Goal: Task Accomplishment & Management: Use online tool/utility

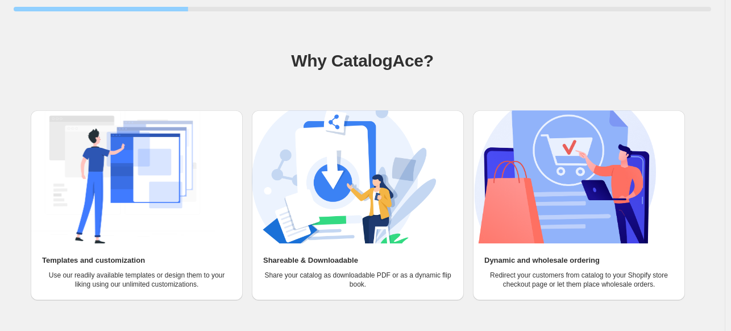
scroll to position [72, 0]
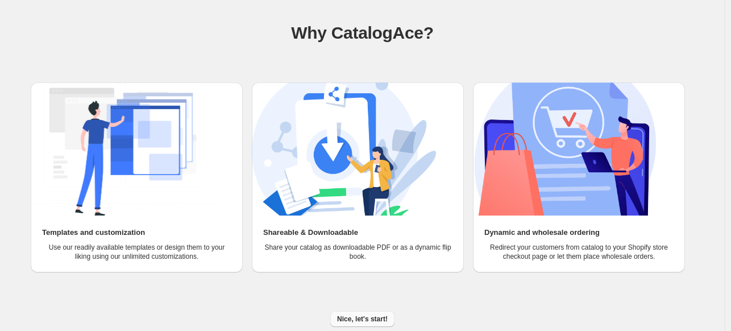
click at [384, 314] on span "Nice, let's start!" at bounding box center [362, 318] width 51 height 9
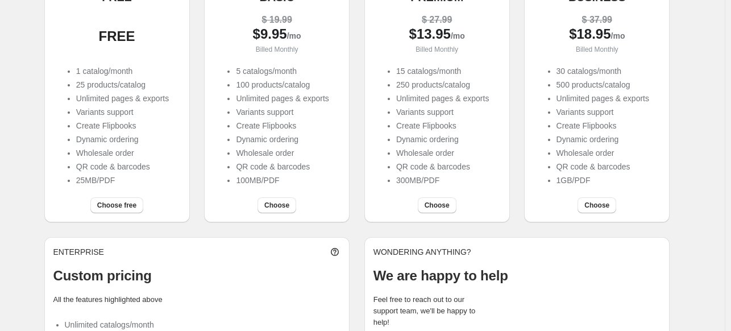
scroll to position [171, 0]
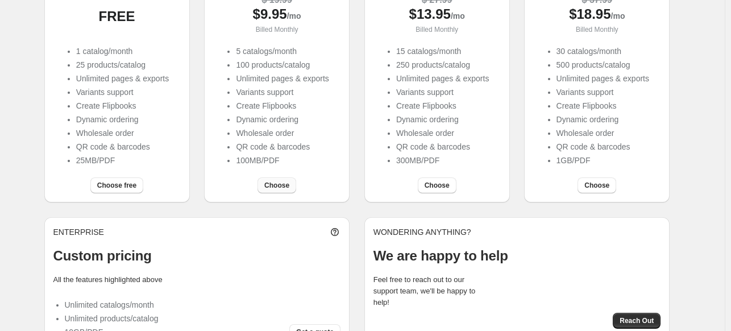
click at [283, 187] on span "Choose" at bounding box center [276, 185] width 25 height 9
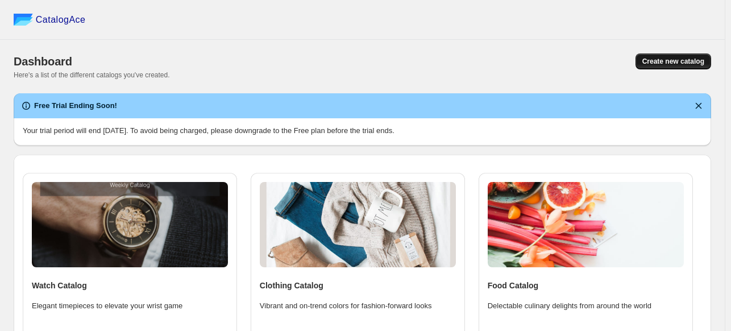
click at [674, 58] on span "Create new catalog" at bounding box center [674, 61] width 62 height 9
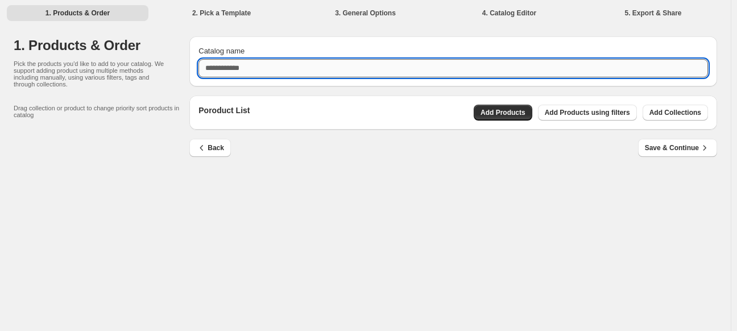
click at [506, 72] on input "Catalog name" at bounding box center [452, 68] width 509 height 18
type input "**********"
click at [504, 106] on button "Add Products" at bounding box center [503, 113] width 59 height 16
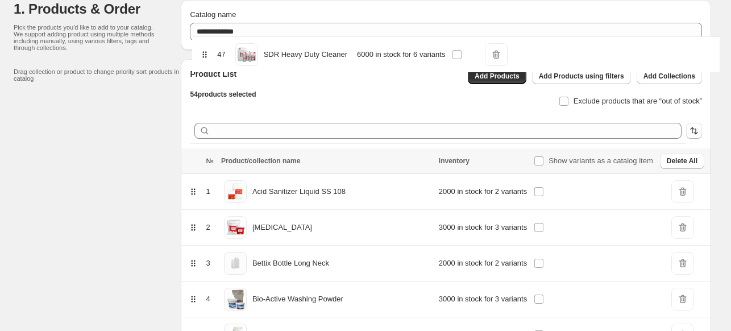
scroll to position [20, 0]
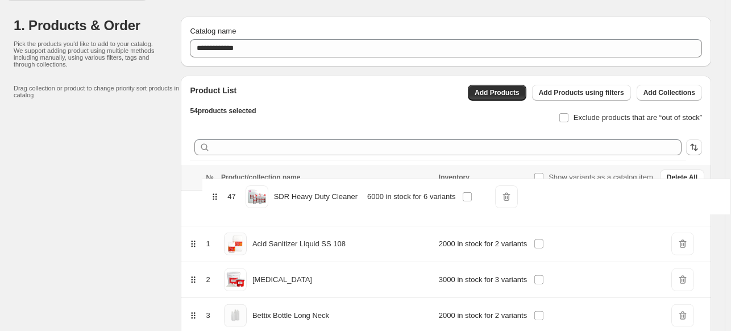
drag, startPoint x: 204, startPoint y: 226, endPoint x: 215, endPoint y: 196, distance: 31.7
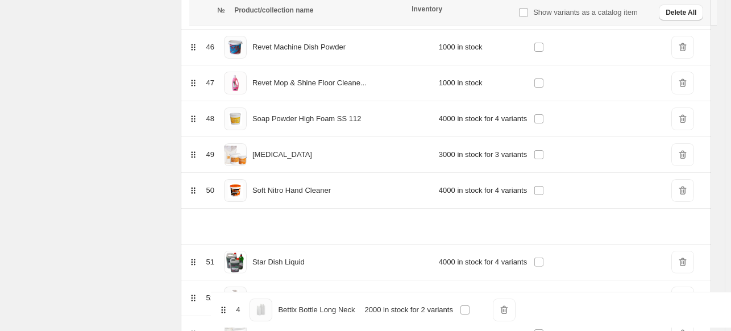
scroll to position [1853, 0]
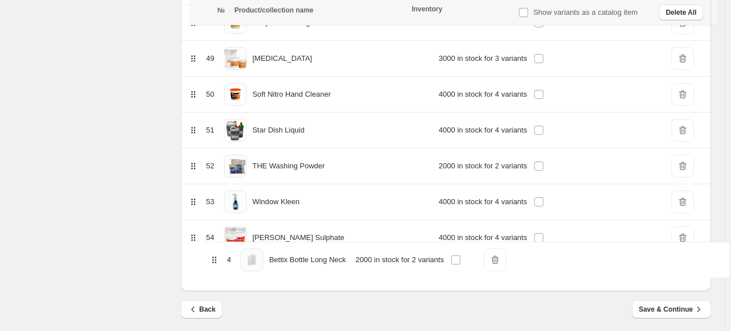
drag, startPoint x: 202, startPoint y: 86, endPoint x: 214, endPoint y: 262, distance: 176.7
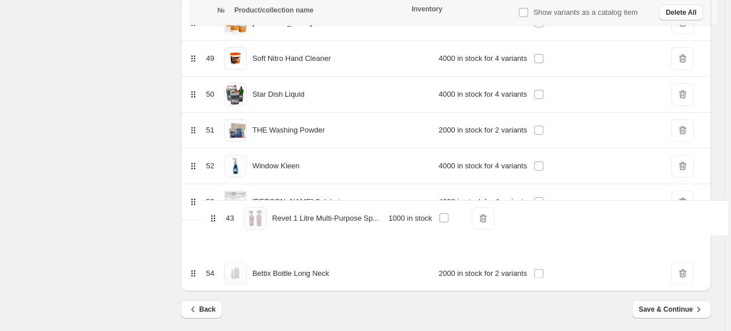
drag, startPoint x: 202, startPoint y: 103, endPoint x: 214, endPoint y: 228, distance: 125.0
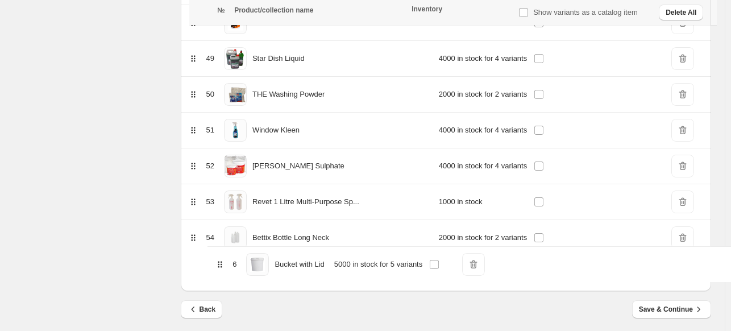
drag, startPoint x: 204, startPoint y: 142, endPoint x: 222, endPoint y: 263, distance: 122.4
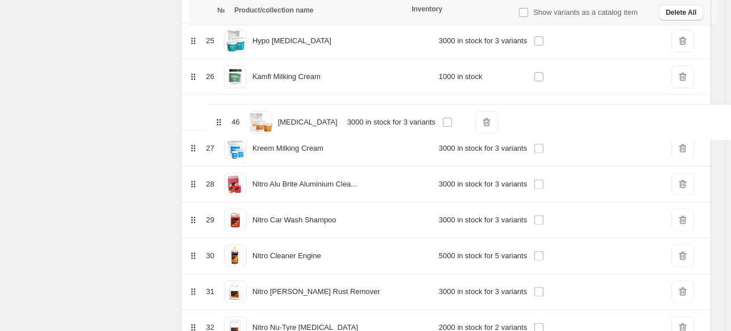
scroll to position [1046, 0]
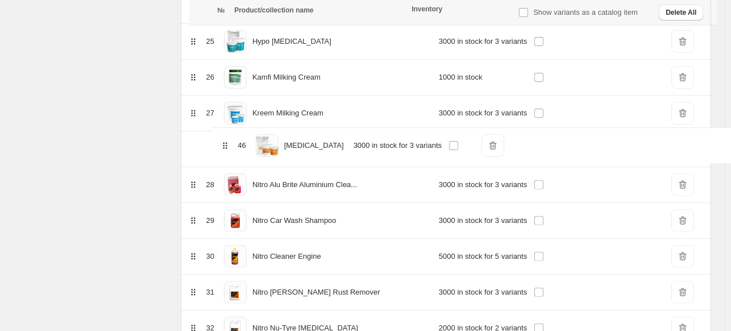
drag, startPoint x: 200, startPoint y: 212, endPoint x: 223, endPoint y: 143, distance: 73.2
click at [223, 143] on table "№ Product/collection name Inventory Show variants as a catalog item Delete All …" at bounding box center [446, 118] width 530 height 1959
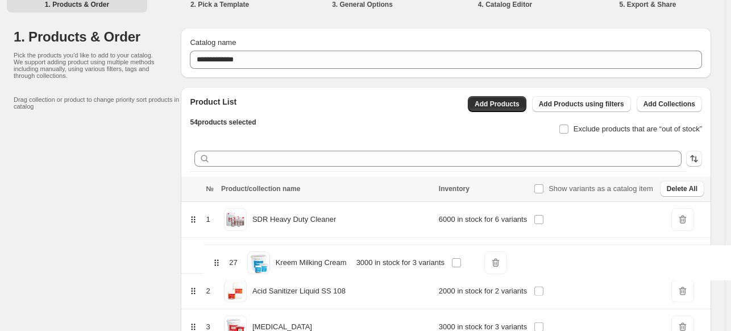
scroll to position [27, 0]
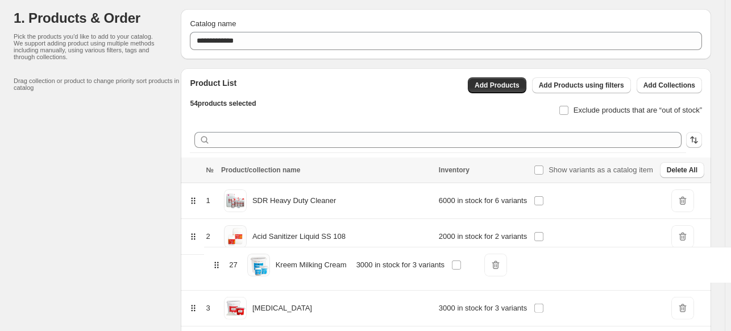
drag, startPoint x: 202, startPoint y: 111, endPoint x: 217, endPoint y: 262, distance: 151.3
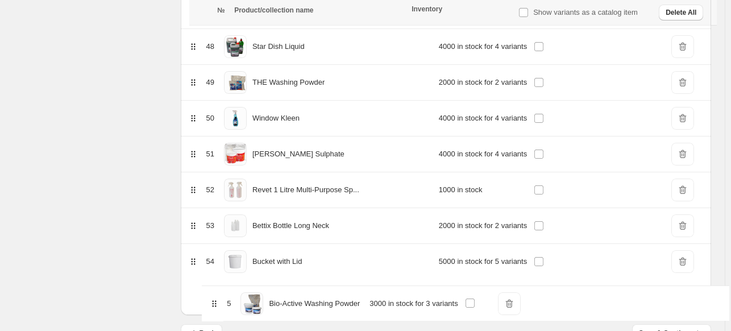
scroll to position [1853, 0]
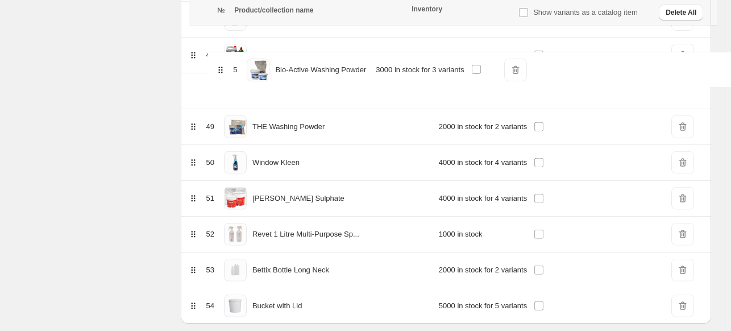
drag, startPoint x: 205, startPoint y: 168, endPoint x: 222, endPoint y: 73, distance: 96.0
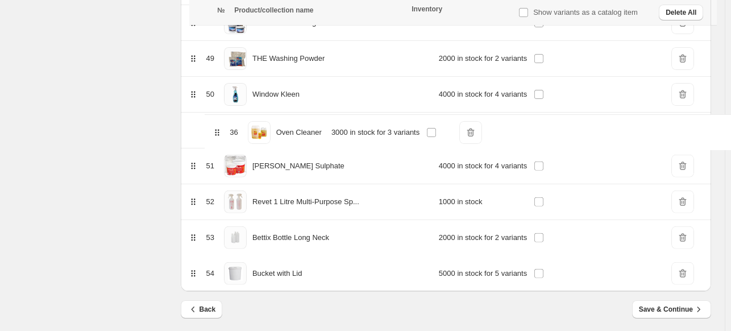
drag, startPoint x: 204, startPoint y: 113, endPoint x: 218, endPoint y: 136, distance: 27.1
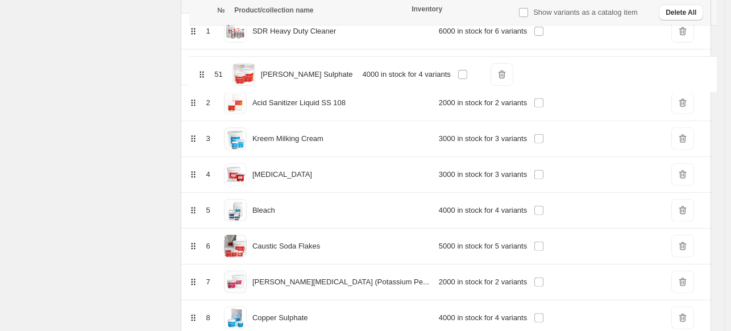
scroll to position [196, 0]
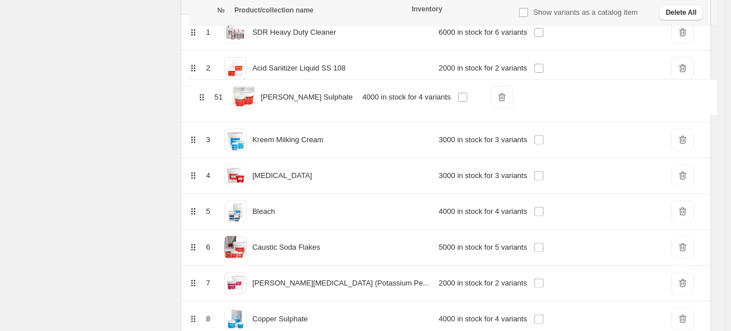
drag, startPoint x: 201, startPoint y: 160, endPoint x: 202, endPoint y: 93, distance: 67.1
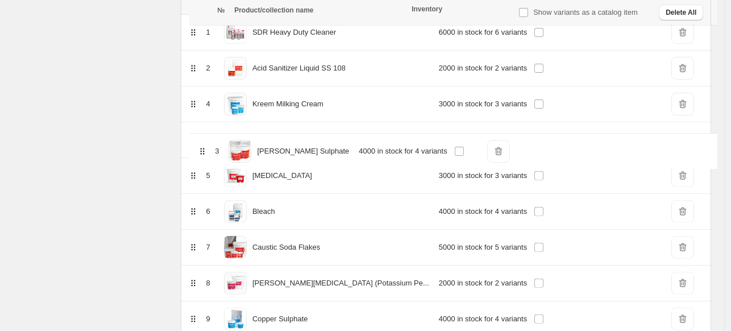
drag, startPoint x: 204, startPoint y: 102, endPoint x: 205, endPoint y: 156, distance: 54.0
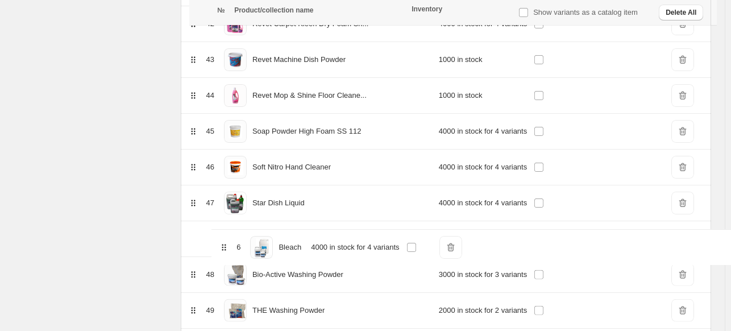
scroll to position [1640, 0]
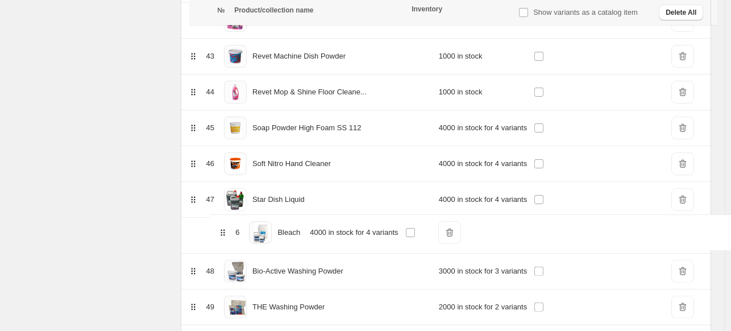
drag, startPoint x: 204, startPoint y: 91, endPoint x: 224, endPoint y: 231, distance: 141.9
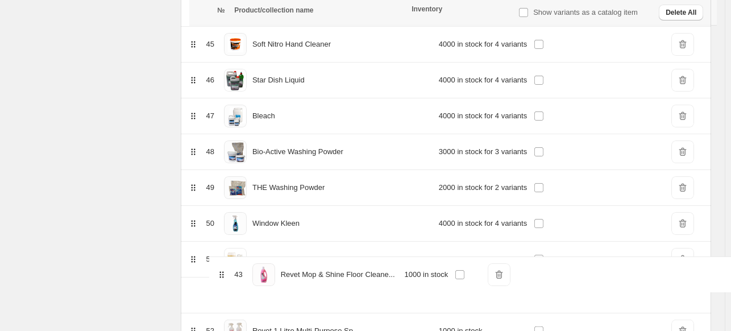
scroll to position [1748, 0]
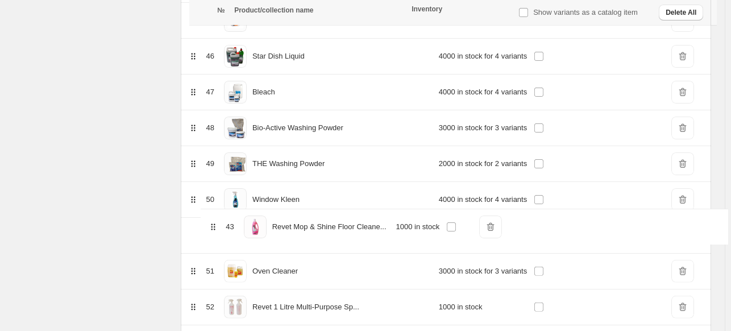
drag, startPoint x: 205, startPoint y: 84, endPoint x: 216, endPoint y: 230, distance: 146.6
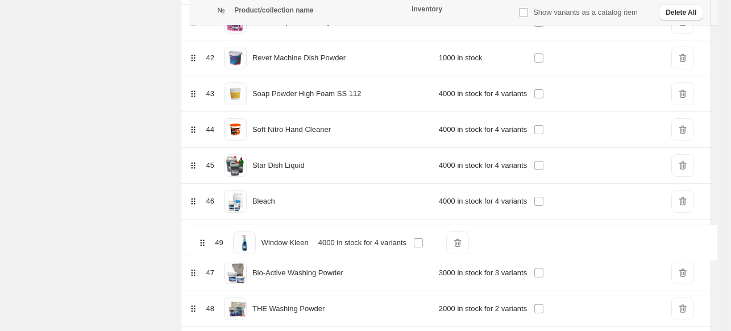
scroll to position [1639, 0]
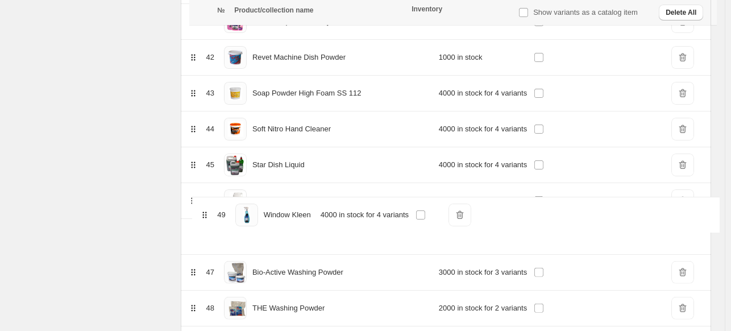
drag, startPoint x: 202, startPoint y: 308, endPoint x: 205, endPoint y: 210, distance: 97.8
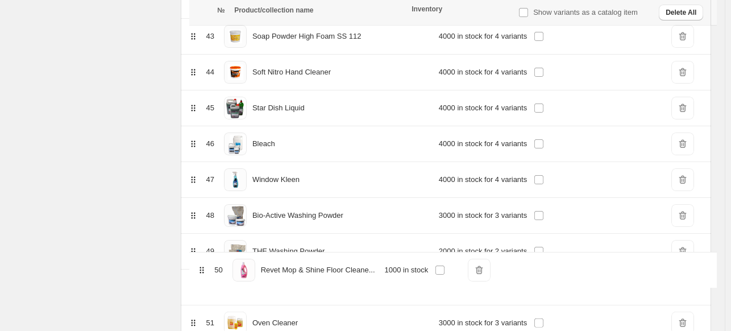
scroll to position [1699, 0]
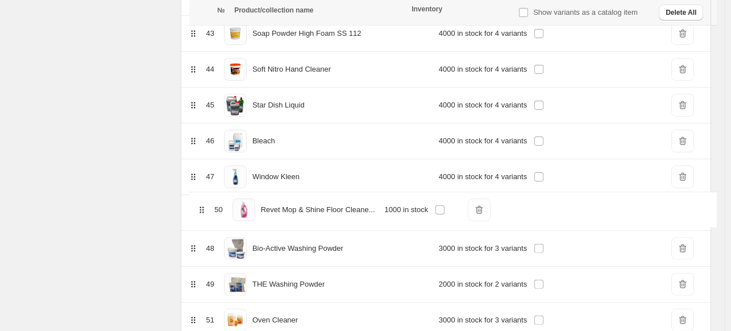
drag, startPoint x: 204, startPoint y: 279, endPoint x: 204, endPoint y: 201, distance: 77.9
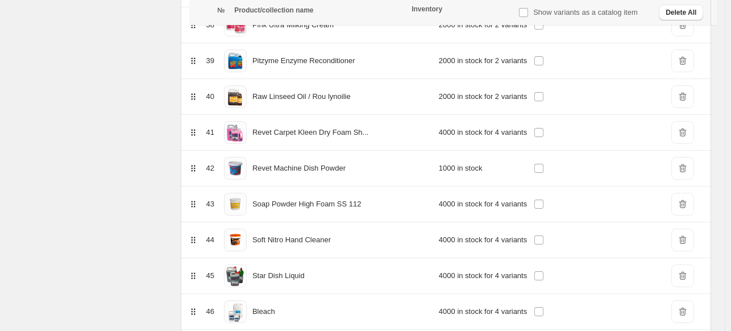
scroll to position [1472, 0]
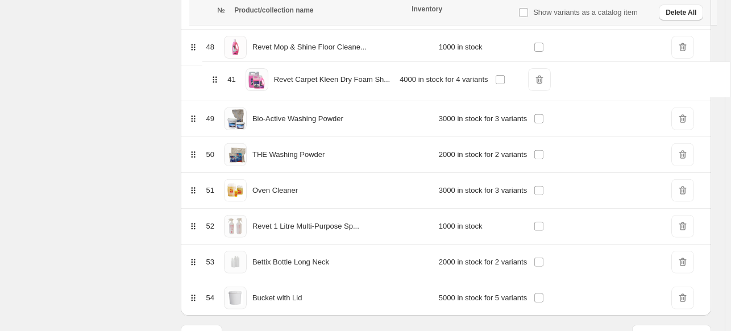
drag, startPoint x: 198, startPoint y: 182, endPoint x: 212, endPoint y: 80, distance: 103.3
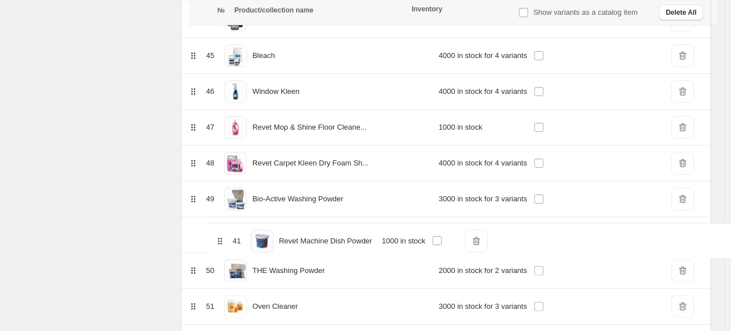
scroll to position [1714, 0]
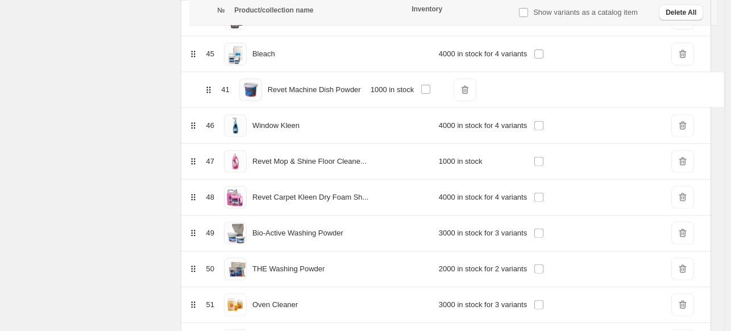
drag, startPoint x: 202, startPoint y: 223, endPoint x: 209, endPoint y: 92, distance: 132.1
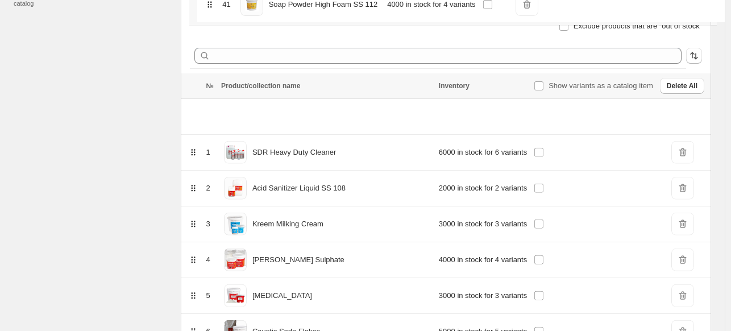
scroll to position [0, 0]
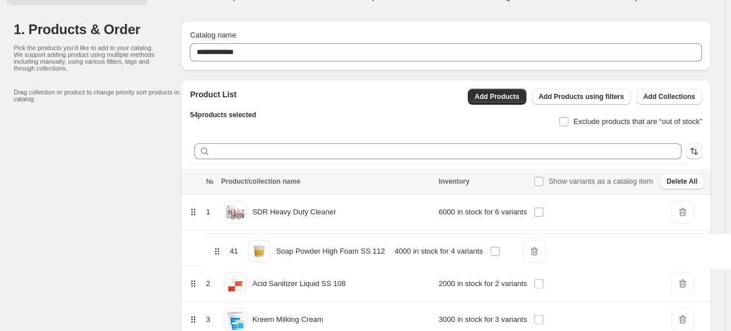
drag, startPoint x: 205, startPoint y: 168, endPoint x: 219, endPoint y: 244, distance: 77.6
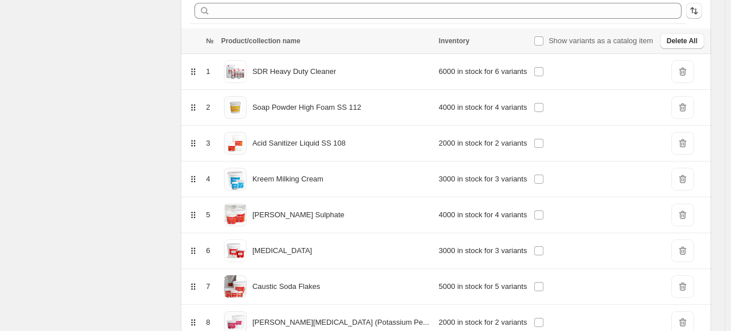
scroll to position [190, 0]
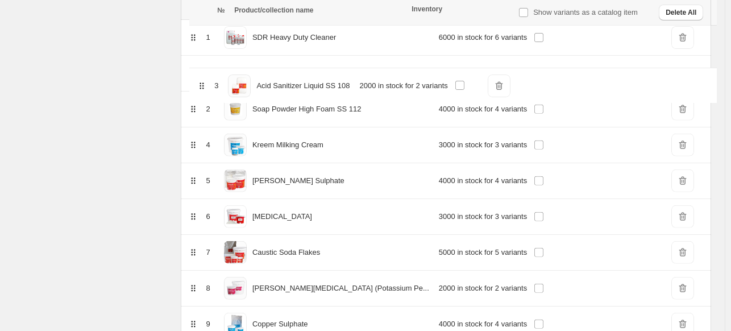
drag, startPoint x: 204, startPoint y: 108, endPoint x: 202, endPoint y: 81, distance: 27.3
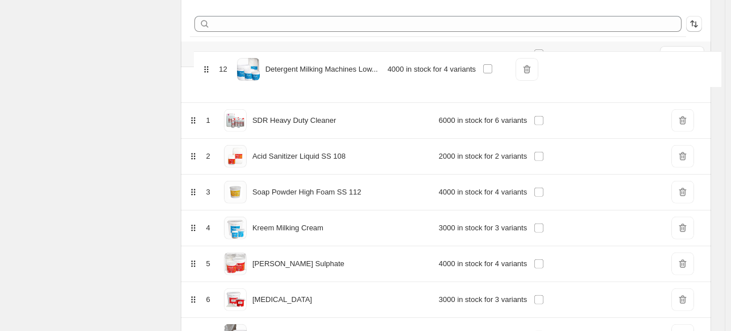
scroll to position [142, 0]
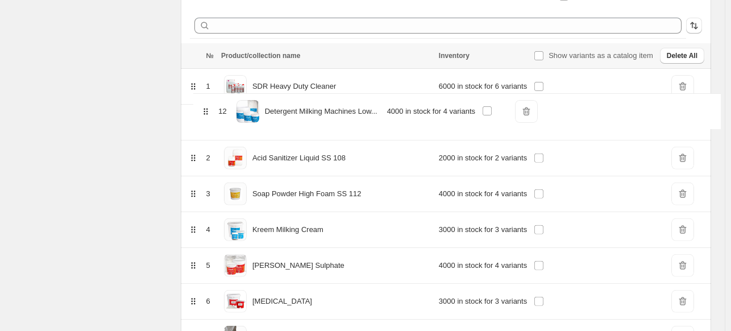
drag, startPoint x: 200, startPoint y: 204, endPoint x: 204, endPoint y: 104, distance: 100.2
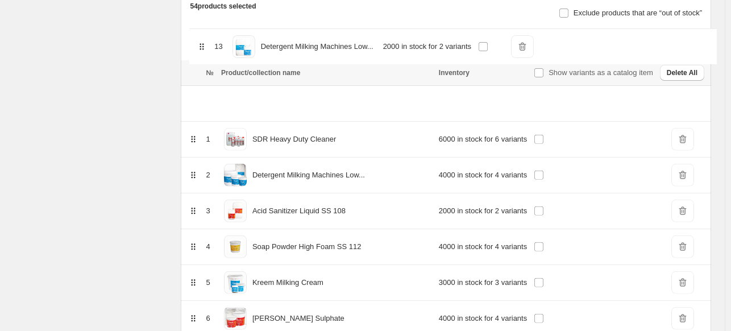
scroll to position [100, 0]
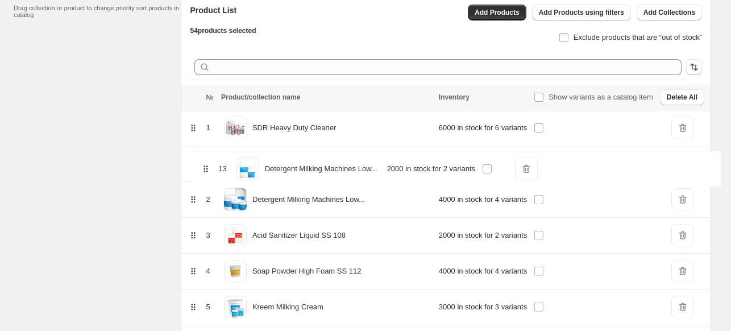
drag, startPoint x: 204, startPoint y: 174, endPoint x: 208, endPoint y: 165, distance: 9.4
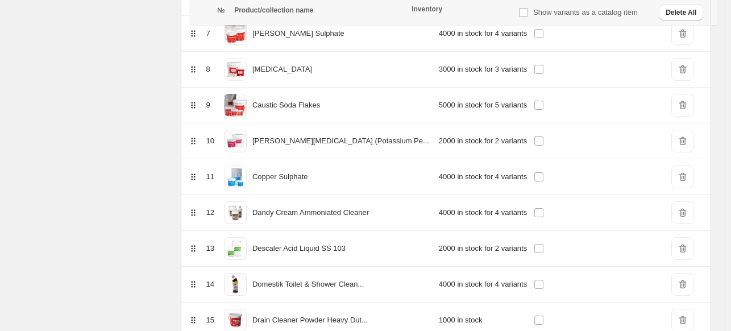
scroll to position [441, 0]
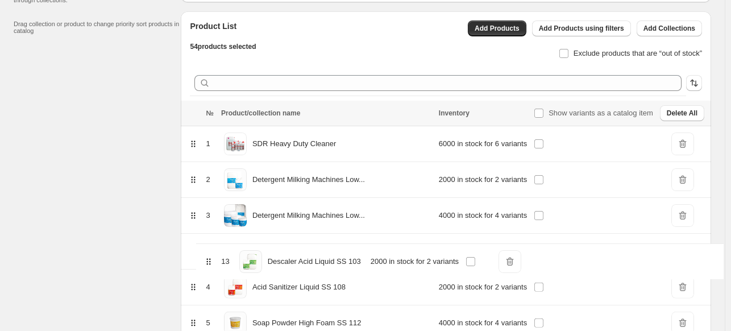
drag, startPoint x: 202, startPoint y: 216, endPoint x: 209, endPoint y: 260, distance: 44.3
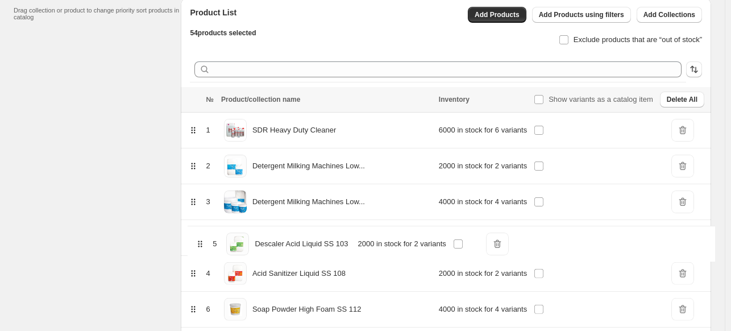
drag, startPoint x: 202, startPoint y: 277, endPoint x: 201, endPoint y: 236, distance: 41.5
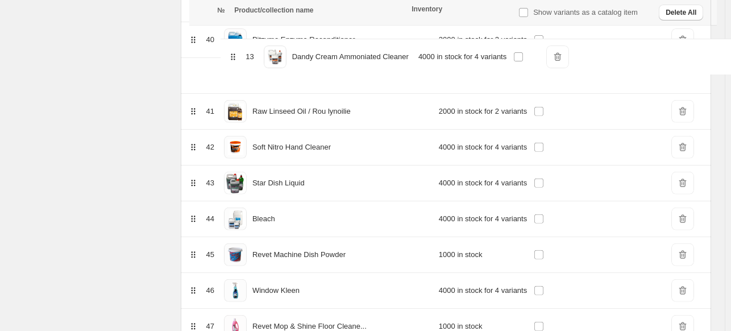
scroll to position [1541, 0]
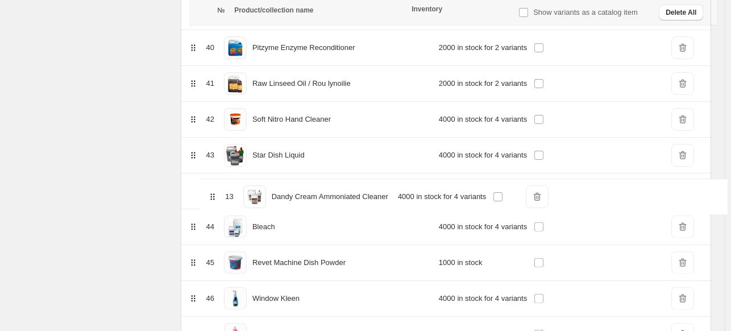
drag, startPoint x: 205, startPoint y: 104, endPoint x: 216, endPoint y: 198, distance: 94.4
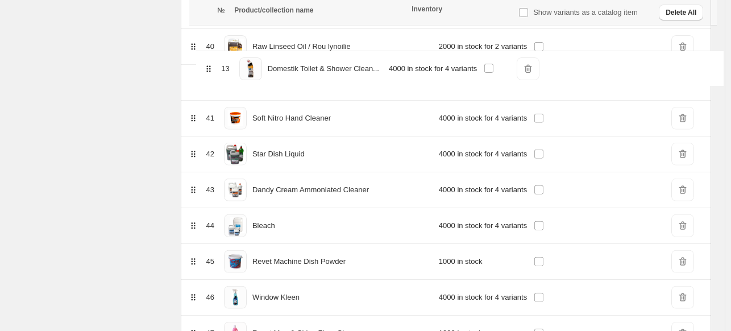
scroll to position [1541, 0]
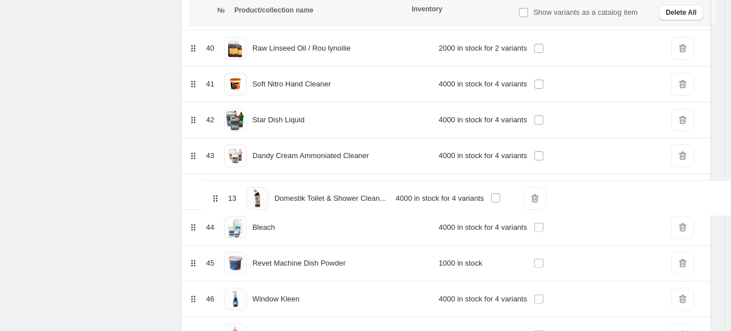
drag, startPoint x: 205, startPoint y: 306, endPoint x: 218, endPoint y: 200, distance: 107.8
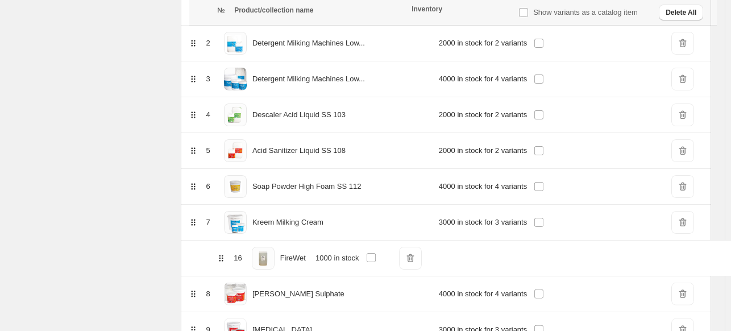
scroll to position [234, 0]
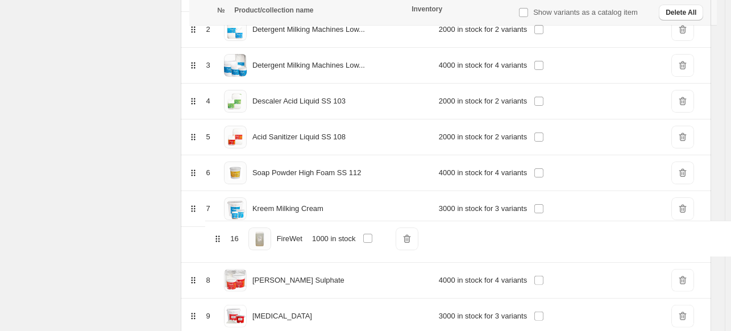
drag, startPoint x: 200, startPoint y: 191, endPoint x: 216, endPoint y: 243, distance: 54.7
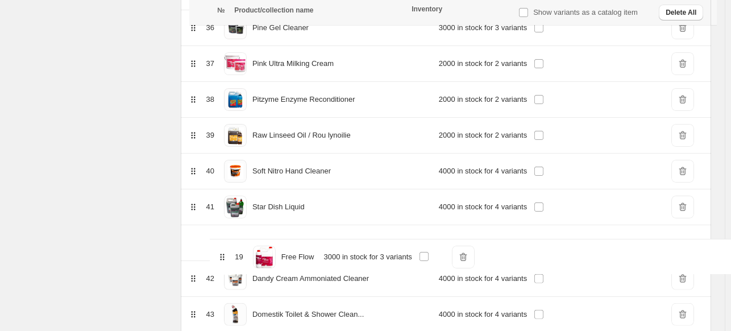
scroll to position [1422, 0]
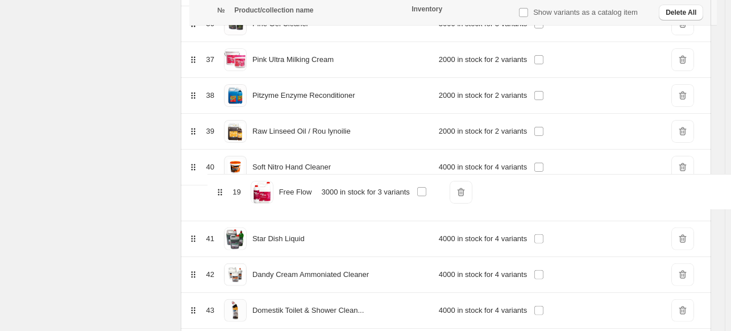
drag, startPoint x: 203, startPoint y: 184, endPoint x: 221, endPoint y: 201, distance: 24.5
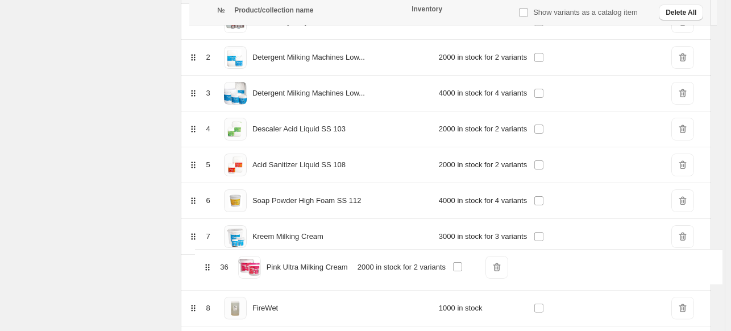
scroll to position [208, 0]
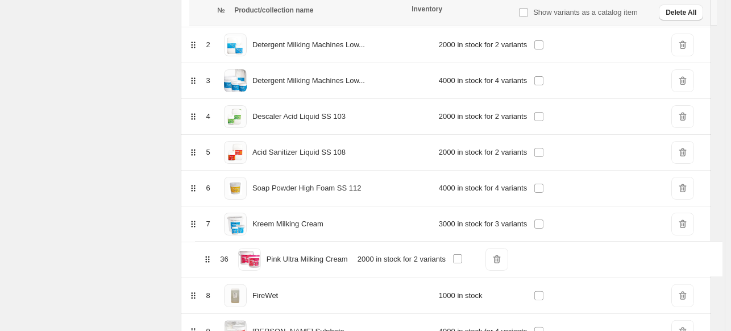
drag, startPoint x: 204, startPoint y: 59, endPoint x: 209, endPoint y: 259, distance: 200.2
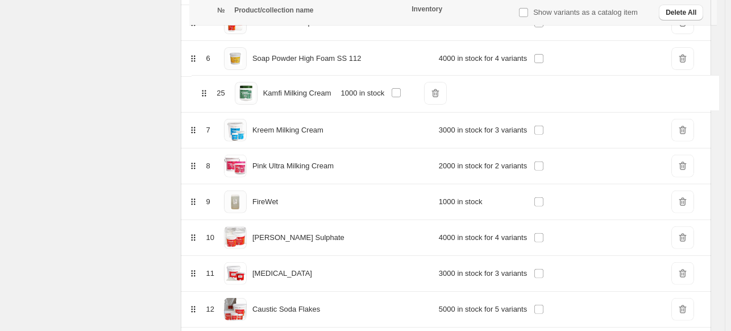
scroll to position [346, 0]
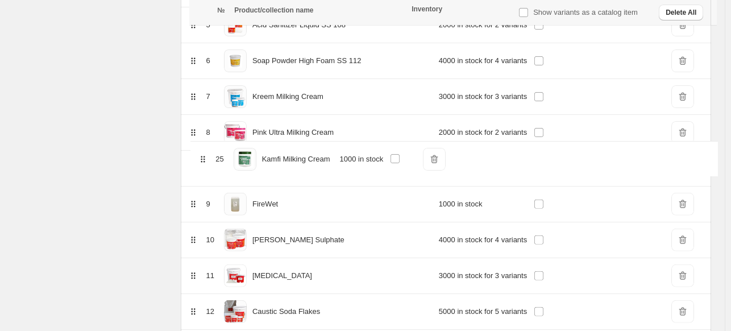
drag, startPoint x: 205, startPoint y: 300, endPoint x: 206, endPoint y: 156, distance: 143.3
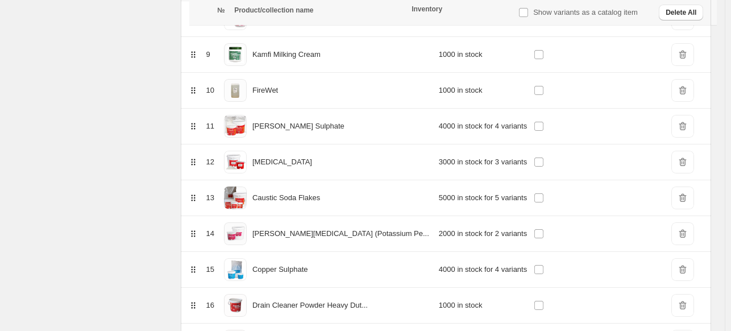
scroll to position [462, 0]
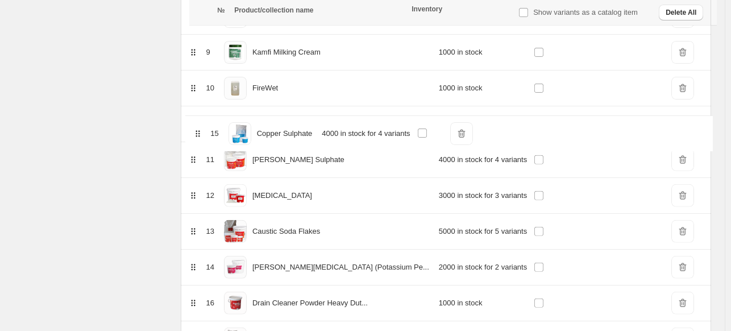
drag, startPoint x: 202, startPoint y: 268, endPoint x: 198, endPoint y: 129, distance: 139.4
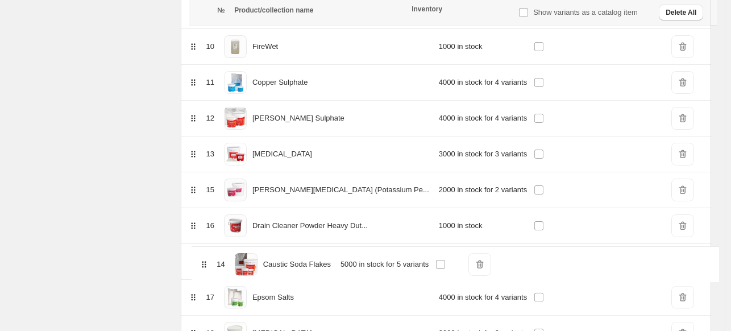
scroll to position [506, 0]
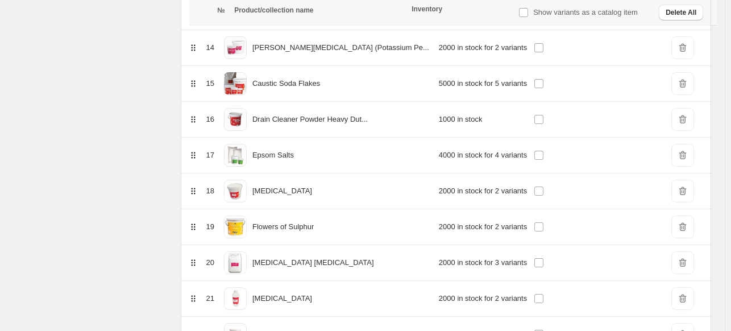
scroll to position [677, 0]
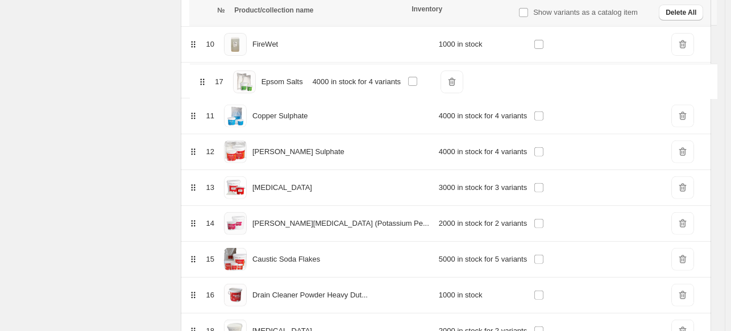
drag, startPoint x: 202, startPoint y: 292, endPoint x: 200, endPoint y: 75, distance: 217.2
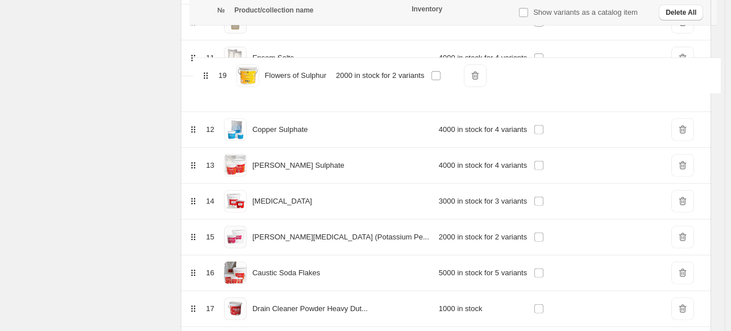
scroll to position [525, 0]
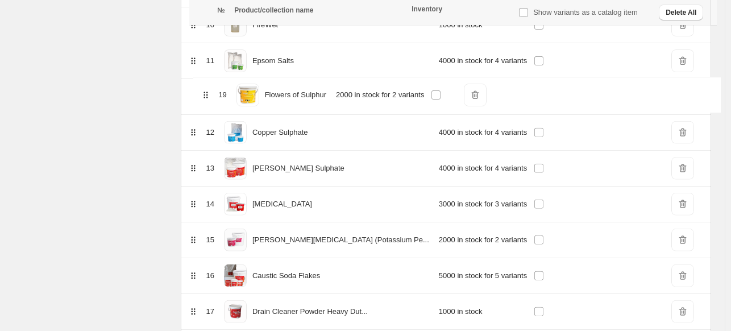
drag, startPoint x: 201, startPoint y: 252, endPoint x: 205, endPoint y: 90, distance: 162.1
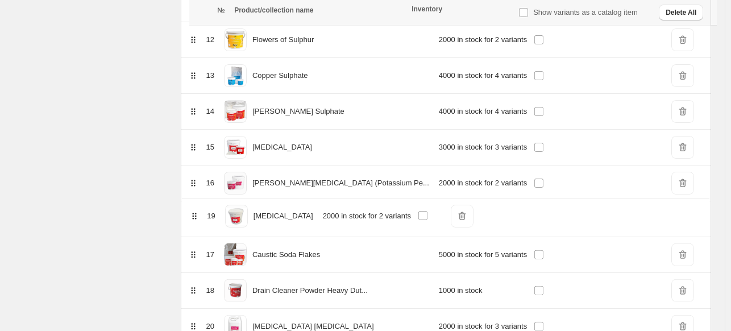
scroll to position [585, 0]
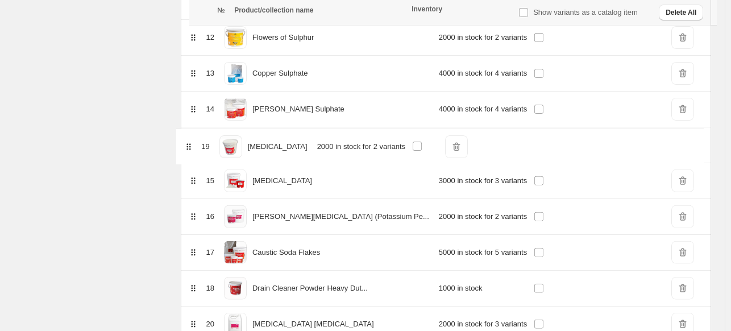
drag, startPoint x: 203, startPoint y: 287, endPoint x: 188, endPoint y: 137, distance: 150.9
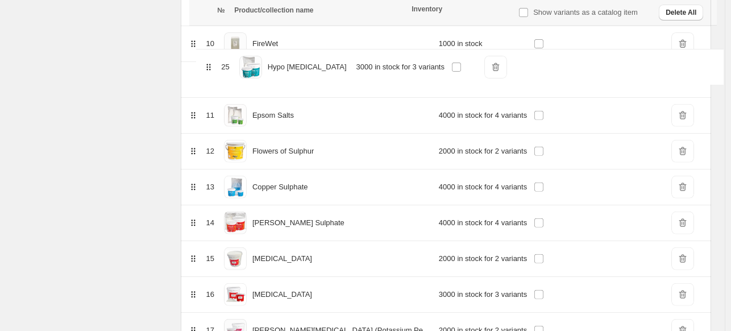
scroll to position [505, 0]
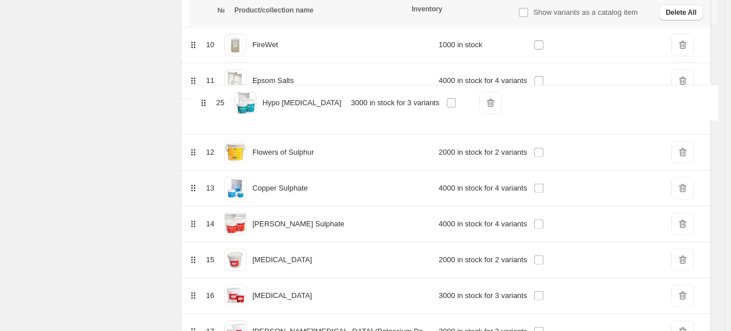
drag, startPoint x: 202, startPoint y: 219, endPoint x: 202, endPoint y: 101, distance: 118.3
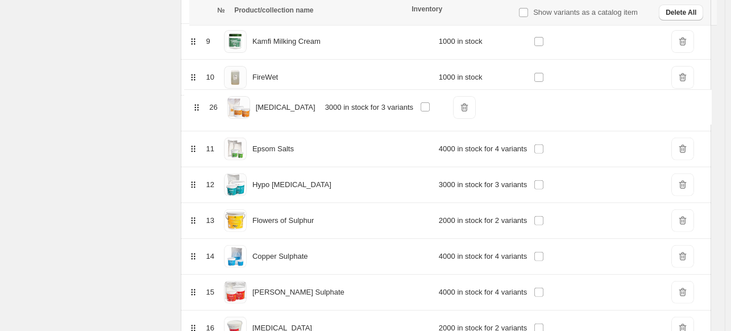
scroll to position [472, 0]
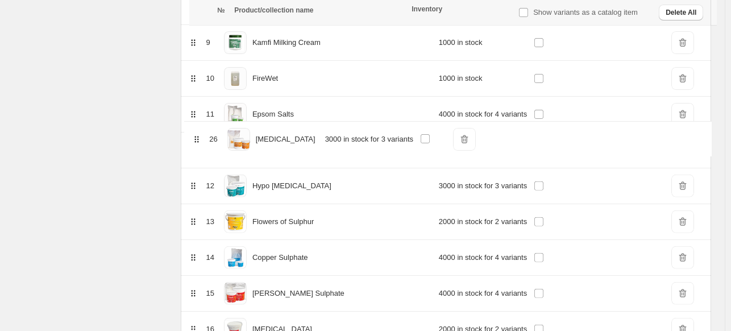
drag, startPoint x: 202, startPoint y: 215, endPoint x: 200, endPoint y: 135, distance: 80.2
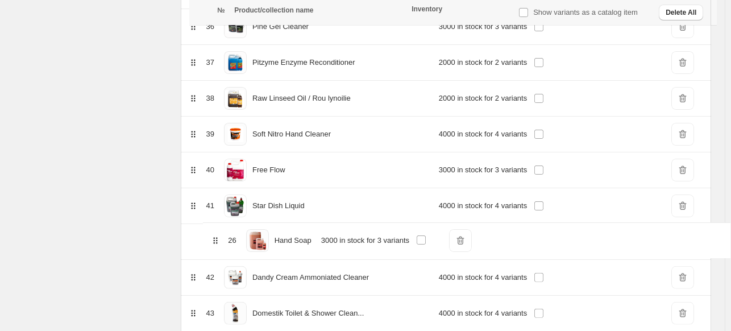
scroll to position [1424, 0]
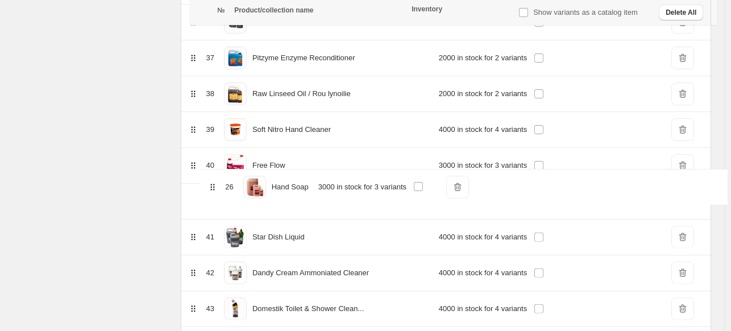
drag, startPoint x: 203, startPoint y: 138, endPoint x: 214, endPoint y: 190, distance: 54.0
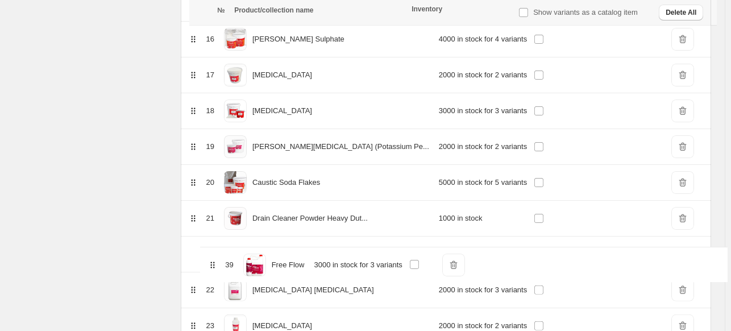
drag, startPoint x: 202, startPoint y: 162, endPoint x: 217, endPoint y: 243, distance: 82.6
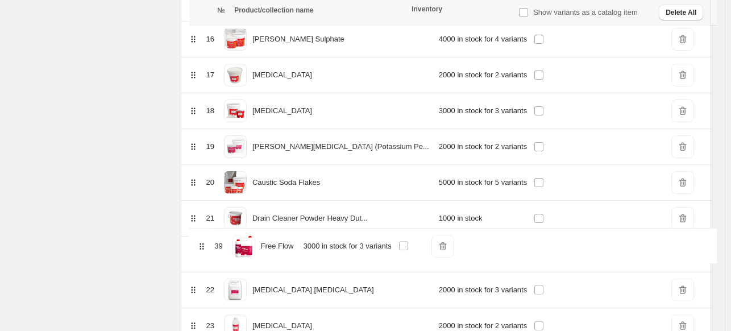
scroll to position [732, 0]
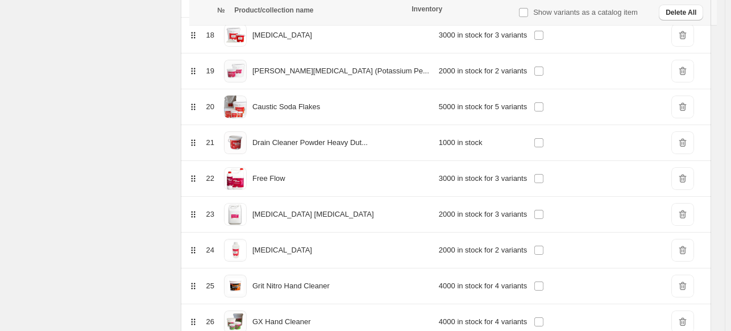
scroll to position [846, 0]
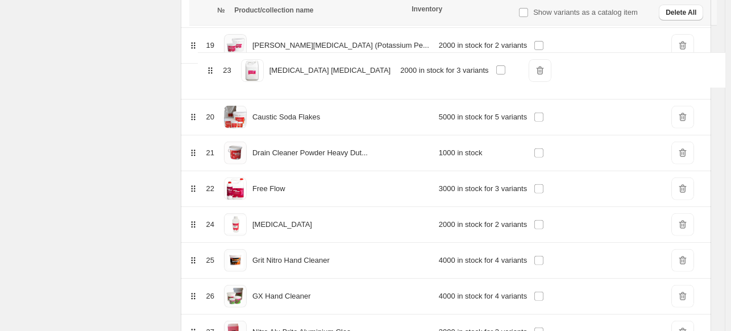
drag, startPoint x: 203, startPoint y: 168, endPoint x: 211, endPoint y: 65, distance: 103.2
click at [211, 65] on table "№ Product/collection name Inventory Show variants as a catalog item Delete All …" at bounding box center [446, 336] width 530 height 1959
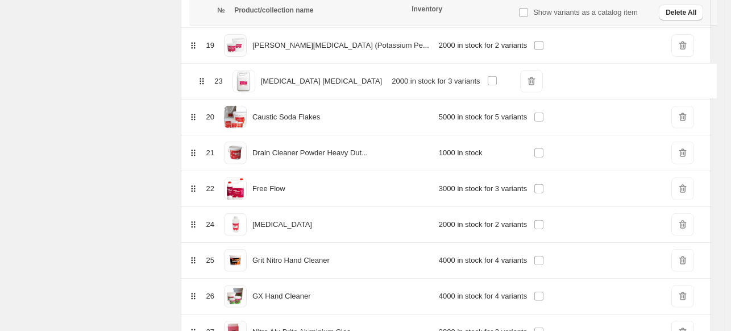
scroll to position [826, 0]
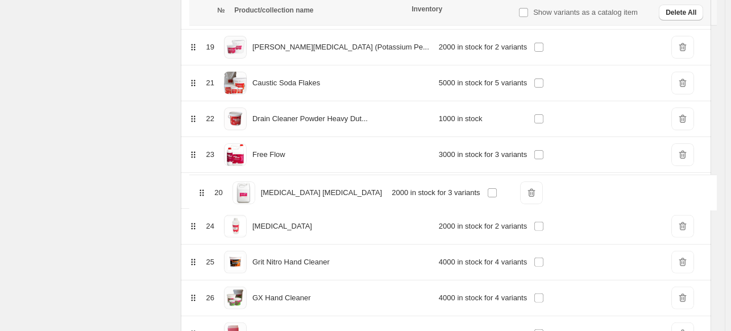
drag, startPoint x: 201, startPoint y: 80, endPoint x: 202, endPoint y: 197, distance: 117.1
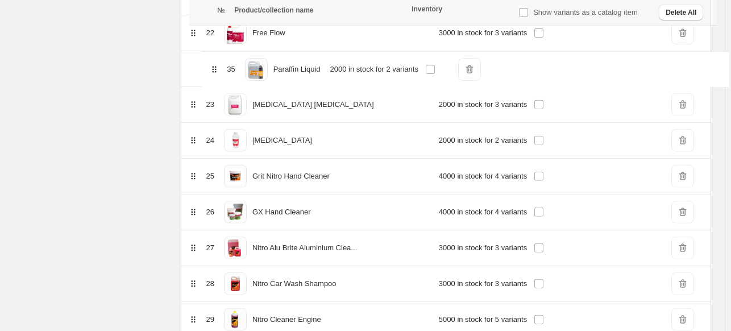
scroll to position [940, 0]
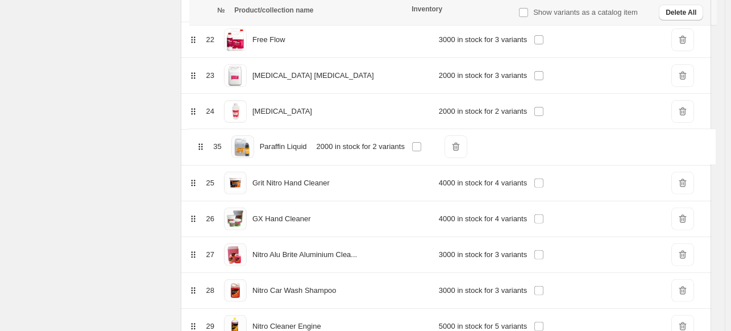
drag, startPoint x: 203, startPoint y: 277, endPoint x: 202, endPoint y: 142, distance: 134.8
click at [202, 142] on table "№ Product/collection name Inventory Show variants as a catalog item Delete All …" at bounding box center [446, 223] width 530 height 1959
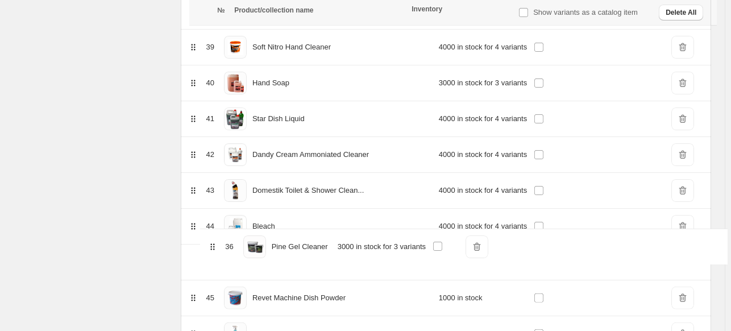
scroll to position [1518, 0]
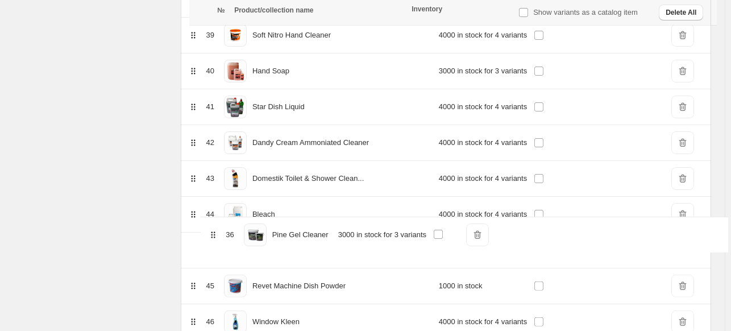
drag, startPoint x: 205, startPoint y: 140, endPoint x: 216, endPoint y: 239, distance: 99.5
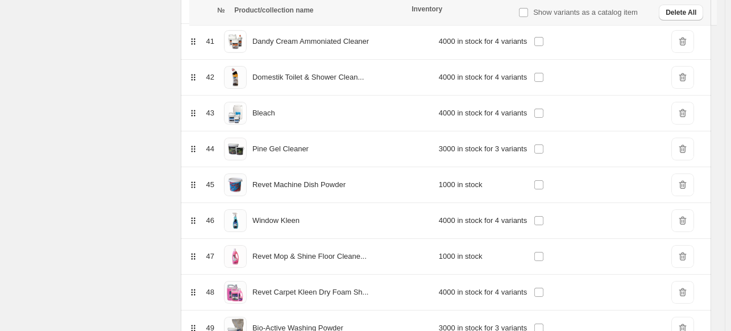
scroll to position [1632, 0]
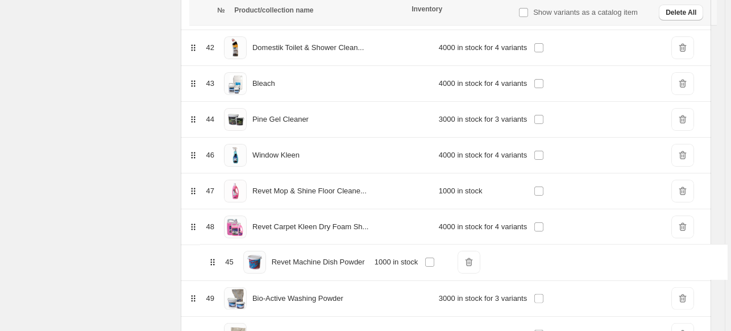
drag, startPoint x: 202, startPoint y: 167, endPoint x: 213, endPoint y: 266, distance: 99.5
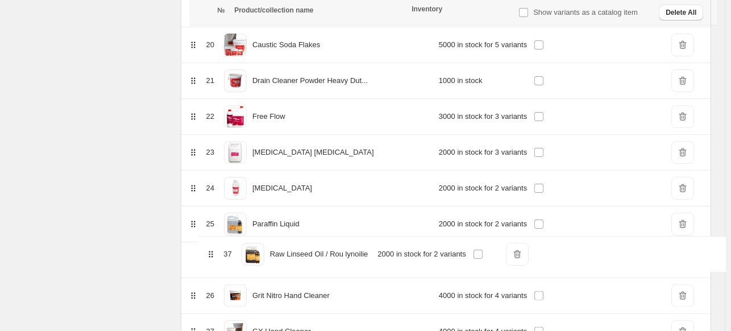
scroll to position [867, 0]
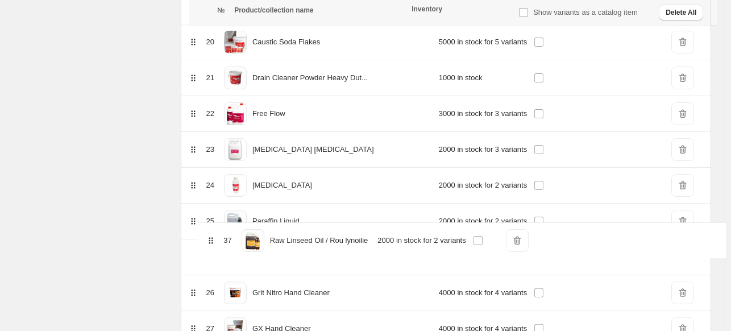
drag, startPoint x: 204, startPoint y: 256, endPoint x: 212, endPoint y: 236, distance: 22.0
click at [212, 236] on tbody "1 SDR Heavy Duty Cleaner 6000 in stock for 6 variants DeleteIcon 2 Detergent Mi…" at bounding box center [446, 311] width 530 height 1934
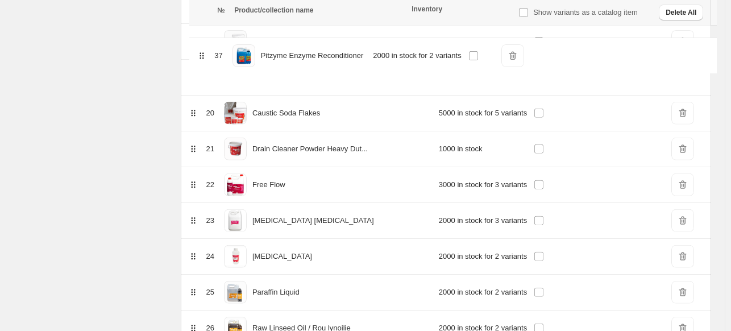
scroll to position [831, 0]
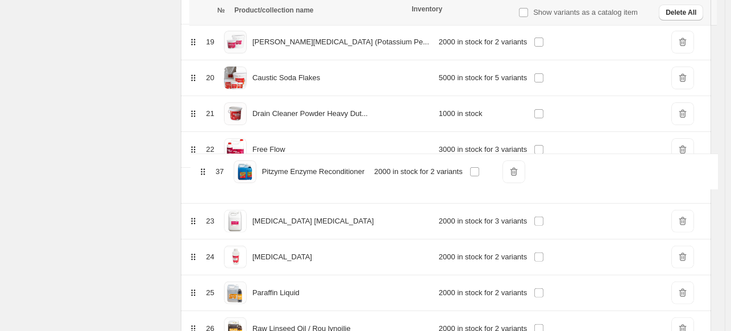
drag, startPoint x: 204, startPoint y: 248, endPoint x: 206, endPoint y: 167, distance: 81.9
click at [206, 167] on table "№ Product/collection name Inventory Show variants as a catalog item Delete All …" at bounding box center [446, 333] width 530 height 1959
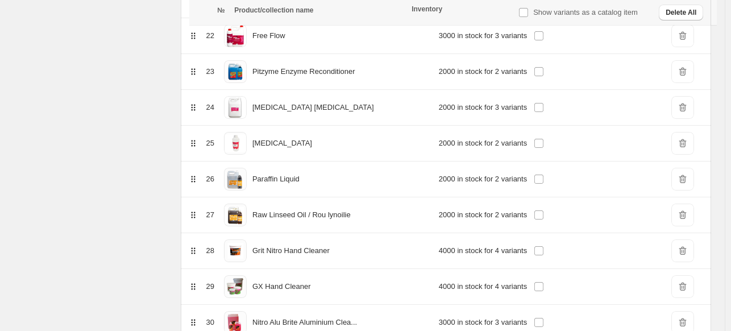
scroll to position [1058, 0]
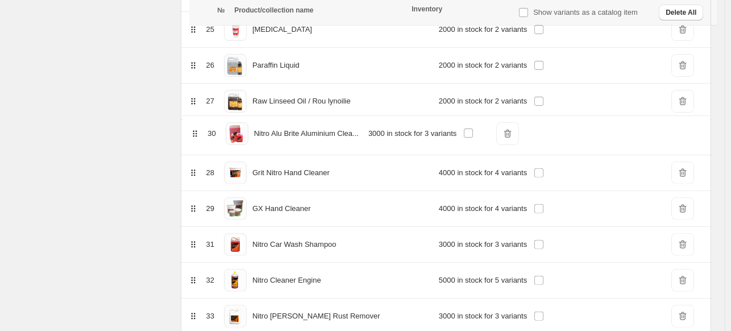
drag, startPoint x: 203, startPoint y: 206, endPoint x: 196, endPoint y: 131, distance: 74.9
click at [196, 131] on table "№ Product/collection name Inventory Show variants as a catalog item Delete All …" at bounding box center [446, 106] width 530 height 1959
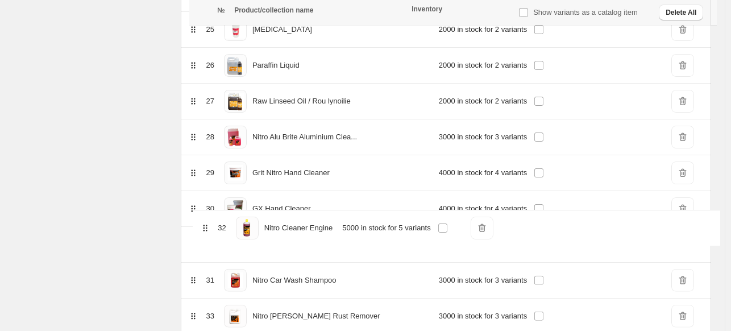
scroll to position [1060, 0]
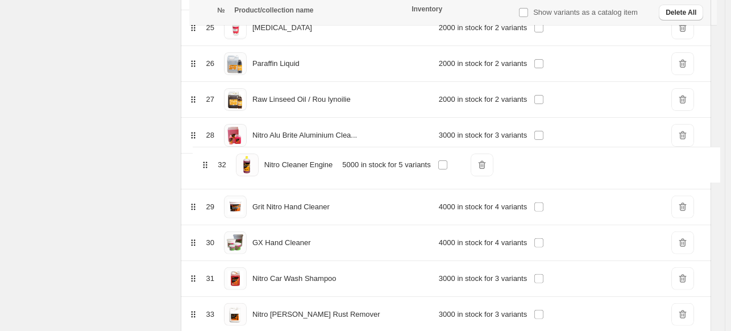
drag, startPoint x: 197, startPoint y: 278, endPoint x: 201, endPoint y: 162, distance: 116.1
click at [201, 162] on table "№ Product/collection name Inventory Show variants as a catalog item Delete All …" at bounding box center [446, 104] width 530 height 1959
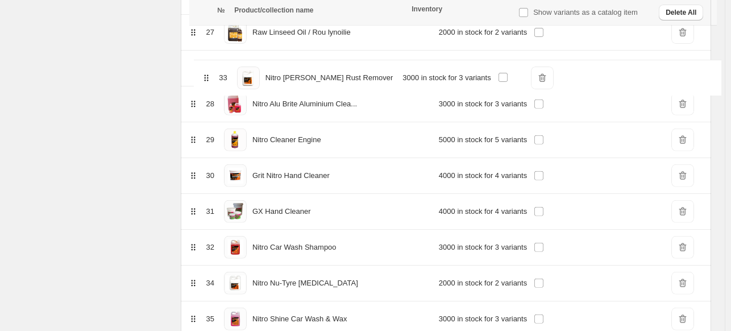
scroll to position [1126, 0]
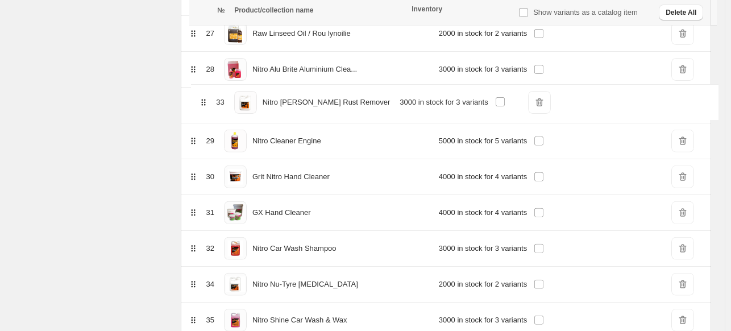
drag, startPoint x: 202, startPoint y: 200, endPoint x: 204, endPoint y: 102, distance: 97.8
click at [204, 102] on table "№ Product/collection name Inventory Show variants as a catalog item Delete All …" at bounding box center [446, 38] width 530 height 1959
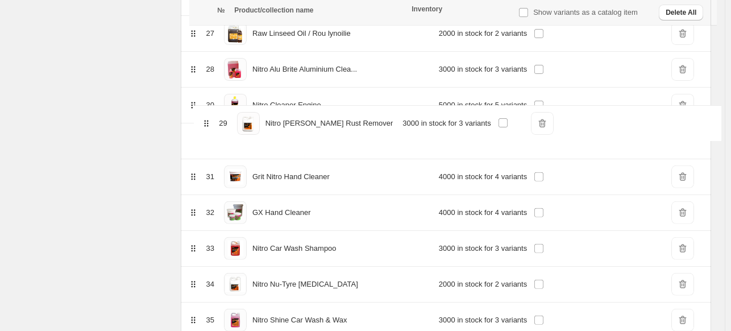
drag, startPoint x: 205, startPoint y: 100, endPoint x: 209, endPoint y: 126, distance: 26.5
click at [209, 126] on table "№ Product/collection name Inventory Show variants as a catalog item Delete All …" at bounding box center [446, 38] width 530 height 1959
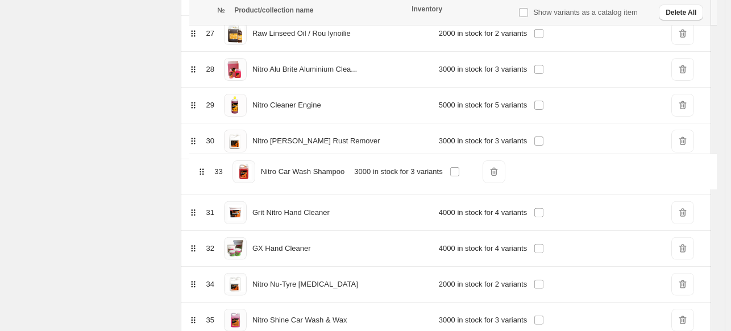
drag, startPoint x: 202, startPoint y: 247, endPoint x: 202, endPoint y: 169, distance: 77.3
click at [202, 169] on table "№ Product/collection name Inventory Show variants as a catalog item Delete All …" at bounding box center [446, 38] width 530 height 1959
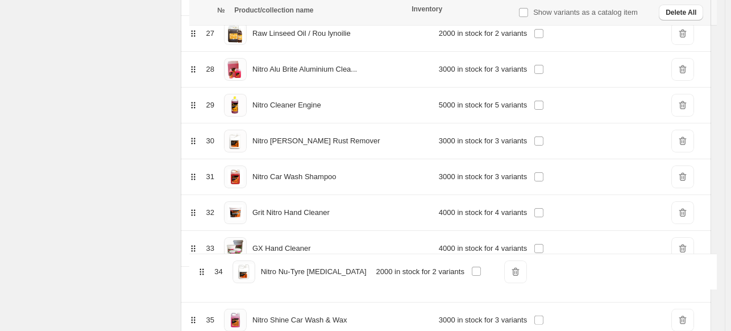
scroll to position [1130, 0]
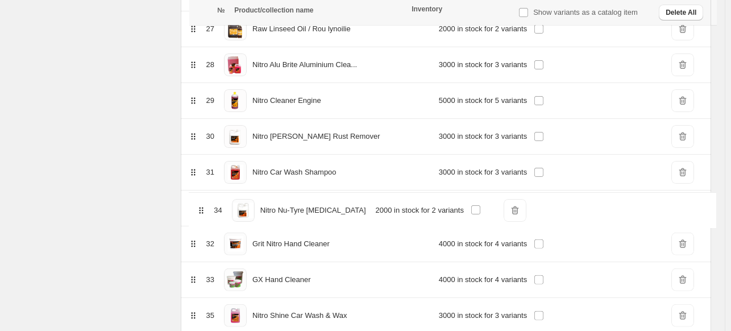
drag, startPoint x: 206, startPoint y: 281, endPoint x: 205, endPoint y: 206, distance: 75.1
click at [205, 206] on table "№ Product/collection name Inventory Show variants as a catalog item Delete All …" at bounding box center [446, 33] width 530 height 1959
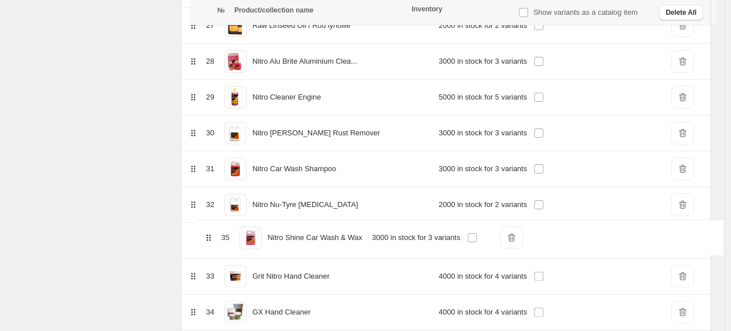
scroll to position [1136, 0]
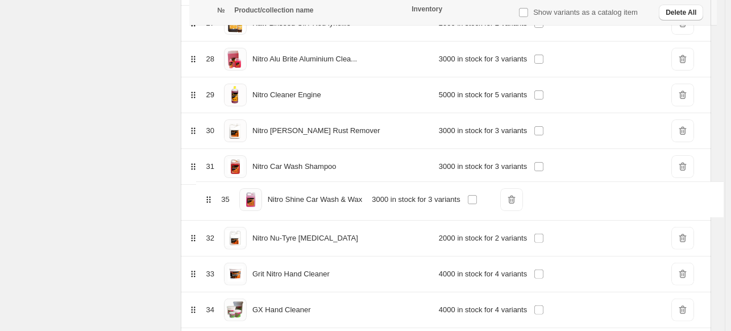
drag, startPoint x: 205, startPoint y: 310, endPoint x: 212, endPoint y: 193, distance: 117.3
click at [212, 193] on table "№ Product/collection name Inventory Show variants as a catalog item Delete All …" at bounding box center [446, 28] width 530 height 1959
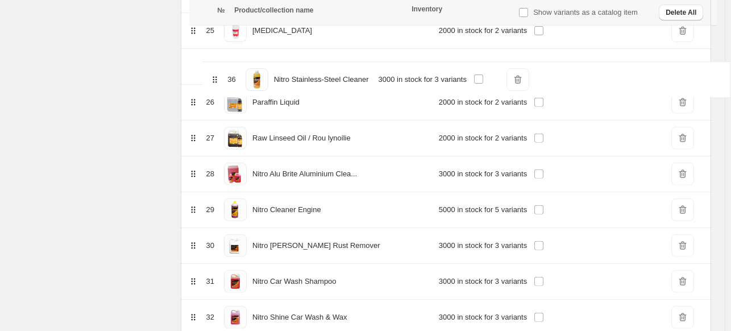
scroll to position [1056, 0]
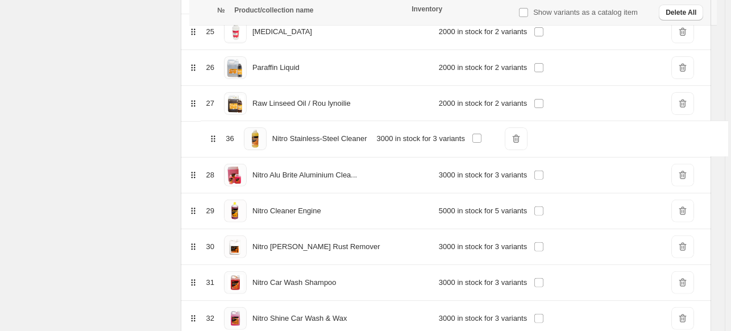
drag, startPoint x: 205, startPoint y: 173, endPoint x: 216, endPoint y: 136, distance: 39.2
click at [216, 136] on table "№ Product/collection name Inventory Show variants as a catalog item Delete All …" at bounding box center [446, 108] width 530 height 1959
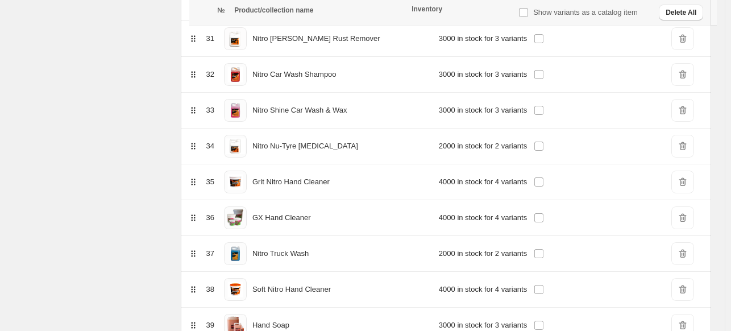
scroll to position [1283, 0]
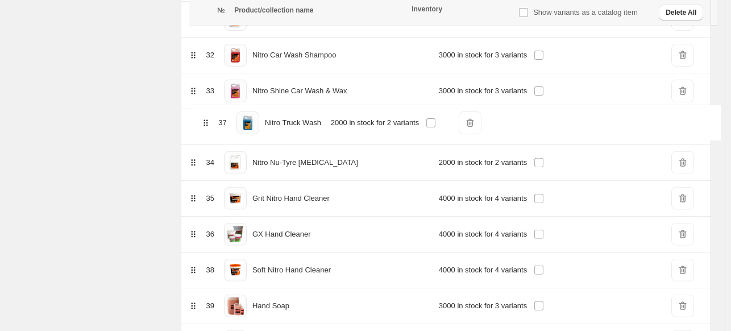
drag, startPoint x: 205, startPoint y: 230, endPoint x: 208, endPoint y: 117, distance: 113.2
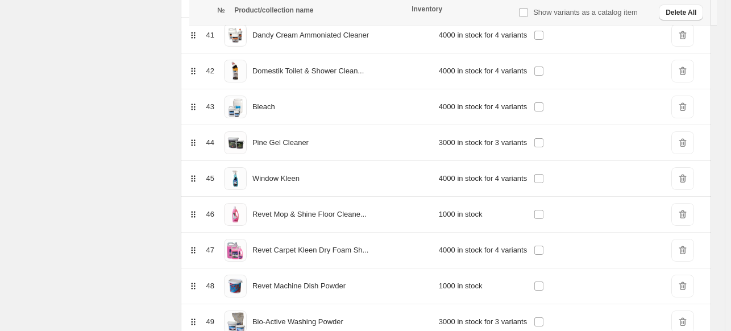
scroll to position [1853, 0]
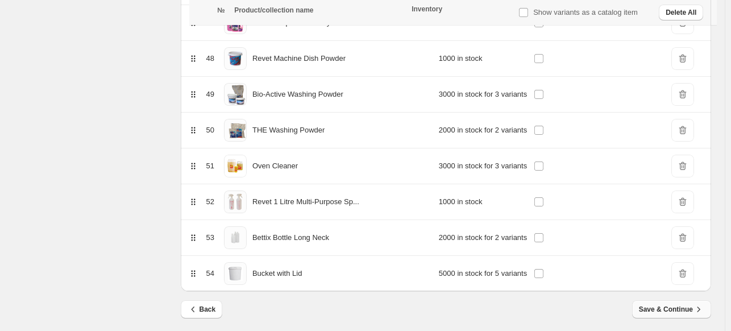
click at [651, 304] on span "Save & Continue" at bounding box center [671, 309] width 65 height 11
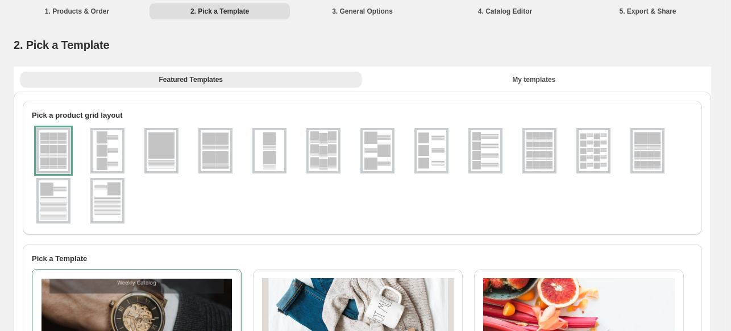
scroll to position [0, 0]
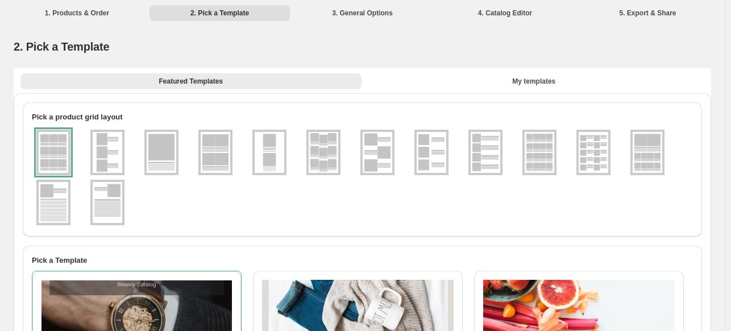
click at [546, 164] on img at bounding box center [540, 152] width 30 height 41
click at [51, 158] on img at bounding box center [54, 152] width 30 height 41
click at [504, 84] on button "My templates" at bounding box center [534, 81] width 341 height 16
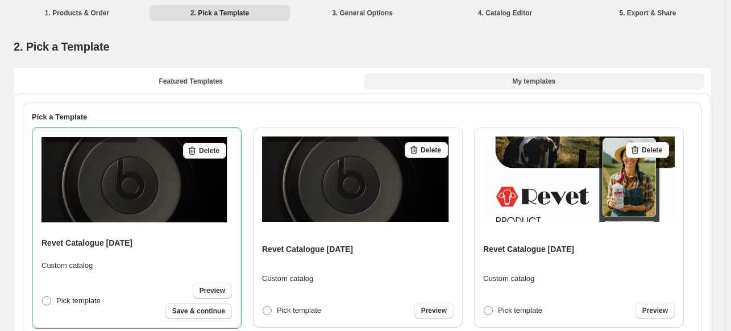
scroll to position [114, 0]
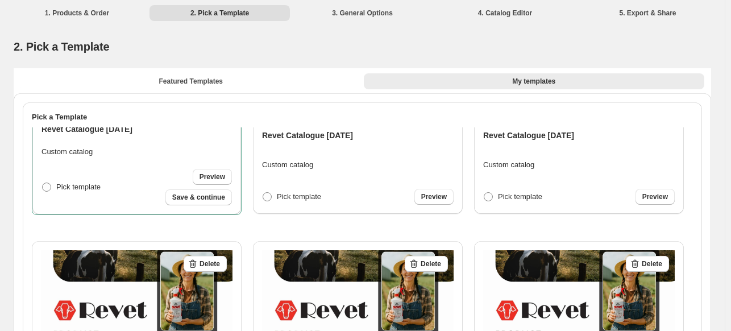
click at [432, 259] on span "Delete" at bounding box center [431, 263] width 20 height 9
click at [432, 256] on div "Delete" at bounding box center [426, 264] width 43 height 17
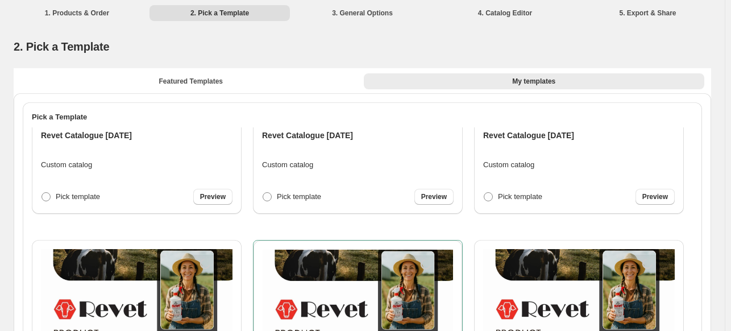
click at [429, 255] on div "Delete" at bounding box center [425, 264] width 43 height 18
click at [421, 47] on div "Delete" at bounding box center [426, 37] width 43 height 18
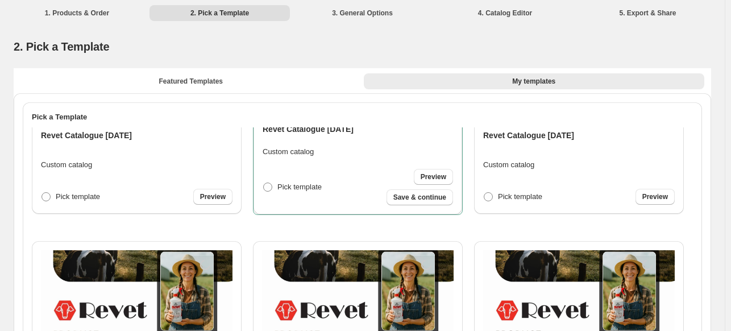
scroll to position [0, 0]
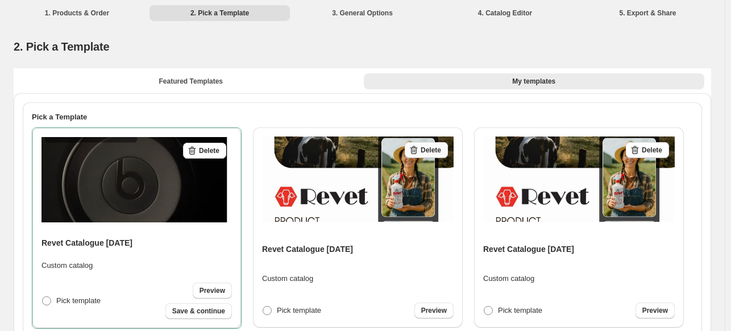
click at [421, 152] on span "Delete" at bounding box center [431, 150] width 20 height 9
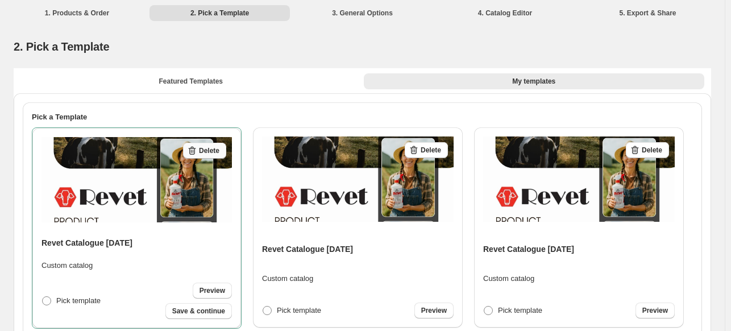
click at [216, 148] on span "Delete" at bounding box center [209, 150] width 20 height 9
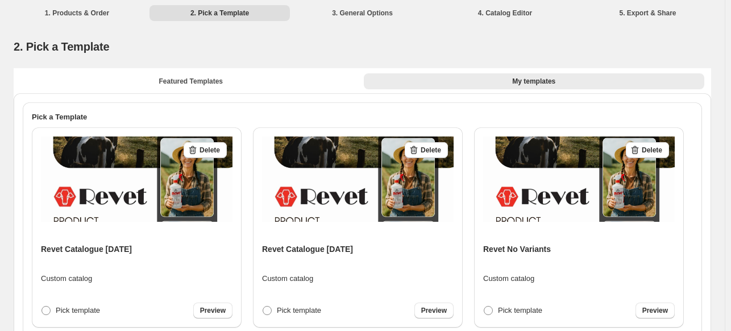
click at [216, 148] on span "Delete" at bounding box center [210, 150] width 20 height 9
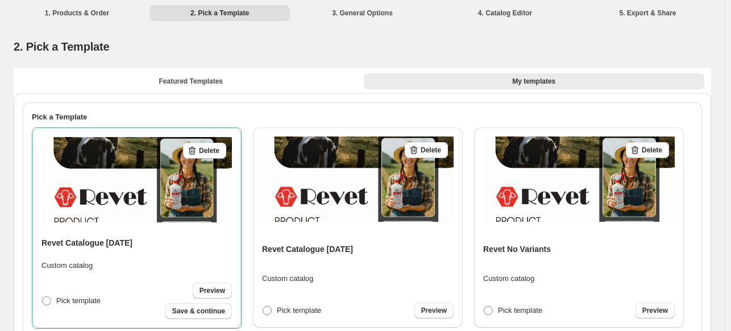
click at [216, 148] on span "Delete" at bounding box center [209, 150] width 20 height 9
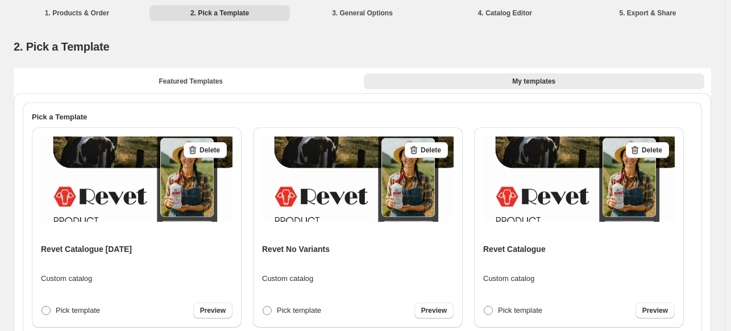
click at [216, 148] on span "Delete" at bounding box center [210, 150] width 20 height 9
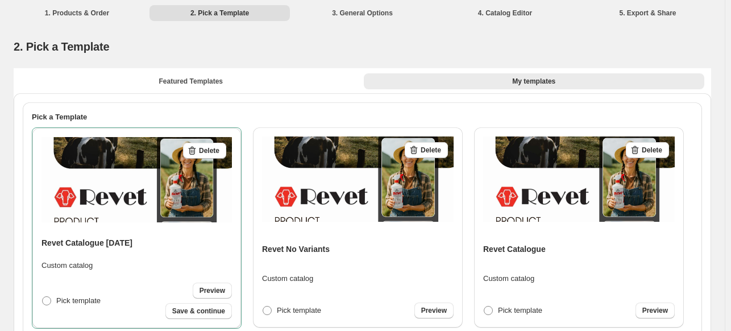
click at [216, 148] on span "Delete" at bounding box center [209, 150] width 20 height 9
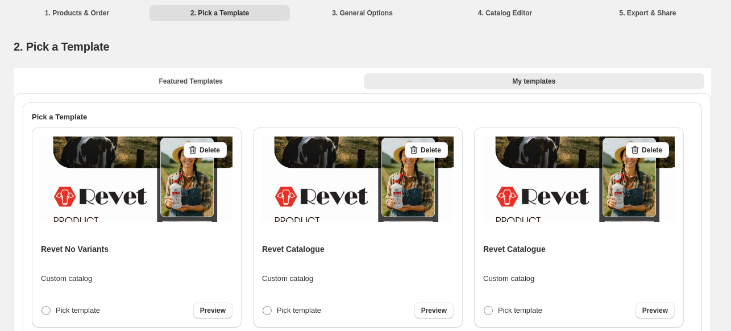
click at [216, 148] on span "Delete" at bounding box center [210, 150] width 20 height 9
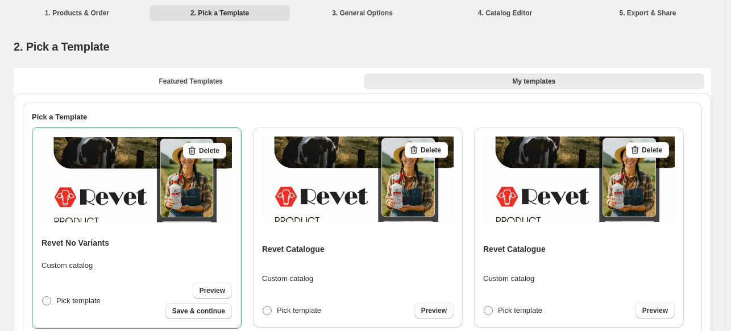
click at [216, 148] on span "Delete" at bounding box center [209, 150] width 20 height 9
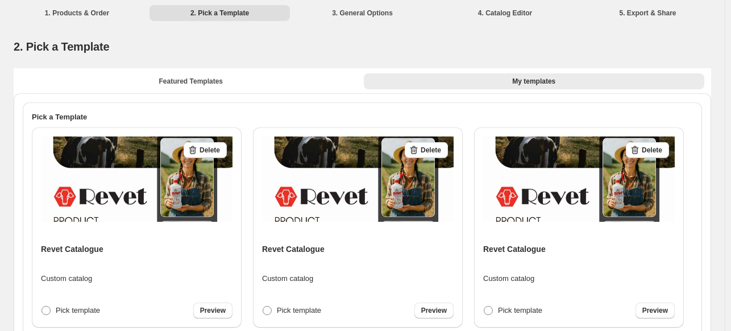
click at [216, 148] on span "Delete" at bounding box center [210, 150] width 20 height 9
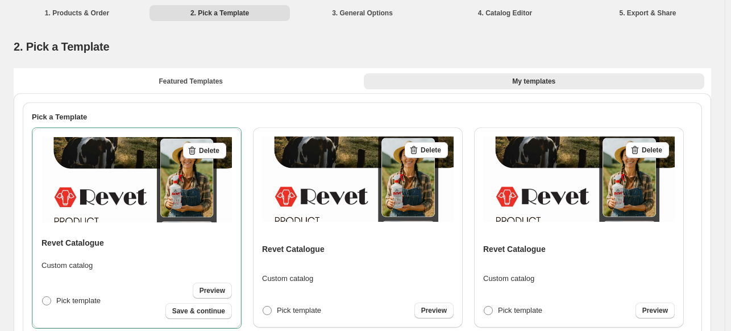
click at [216, 148] on span "Delete" at bounding box center [209, 150] width 20 height 9
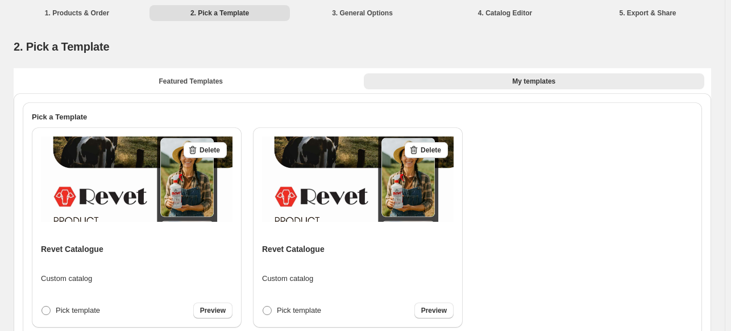
click at [216, 148] on span "Delete" at bounding box center [210, 150] width 20 height 9
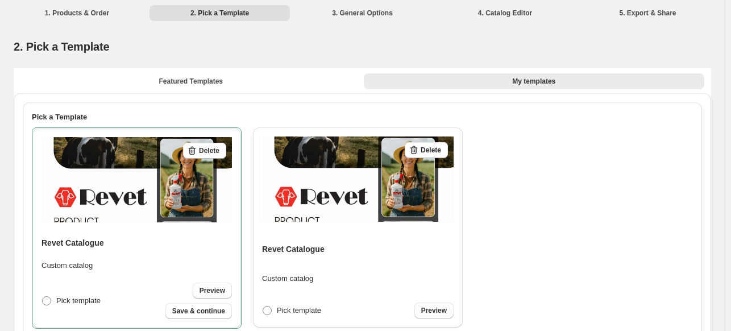
click at [216, 148] on span "Delete" at bounding box center [209, 150] width 20 height 9
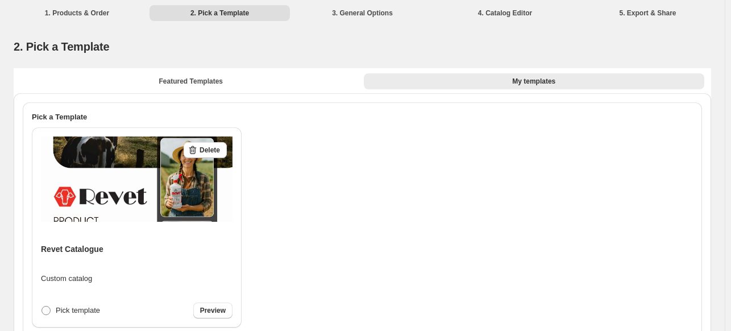
click at [216, 148] on span "Delete" at bounding box center [210, 150] width 20 height 9
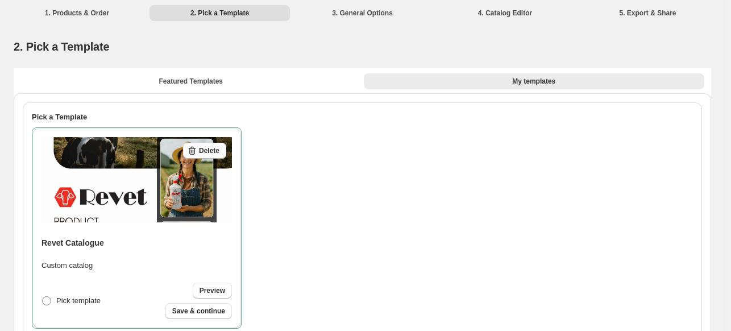
click at [208, 150] on span "Delete" at bounding box center [209, 150] width 20 height 9
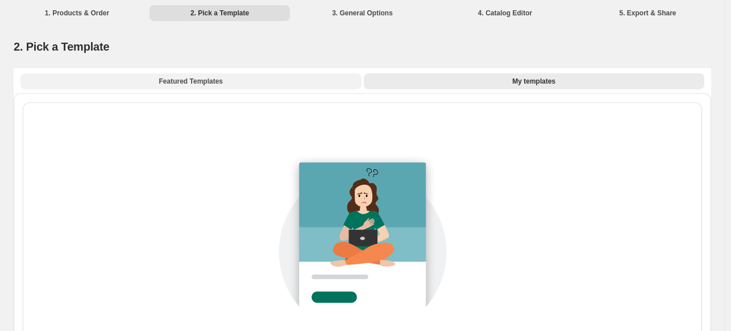
click at [202, 83] on span "Featured Templates" at bounding box center [191, 81] width 64 height 9
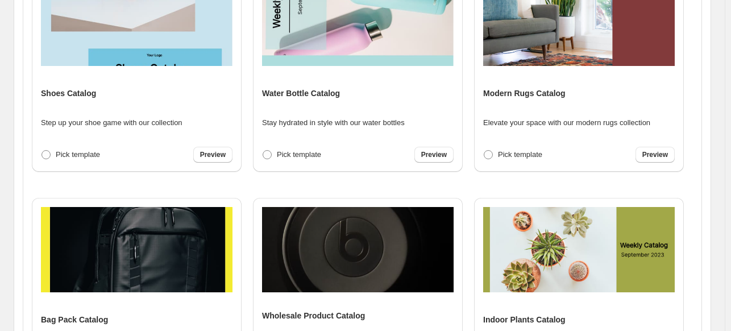
scroll to position [1194, 0]
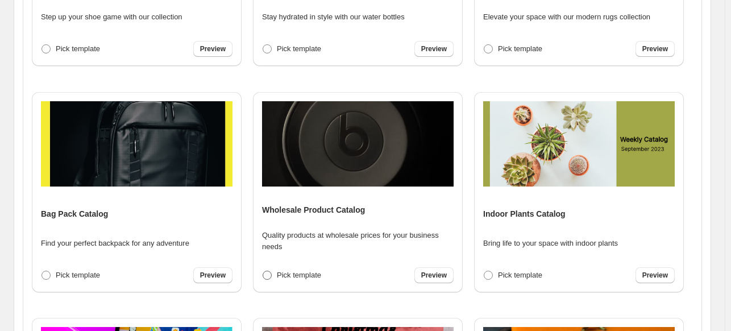
click at [279, 277] on span "Pick template" at bounding box center [299, 275] width 44 height 9
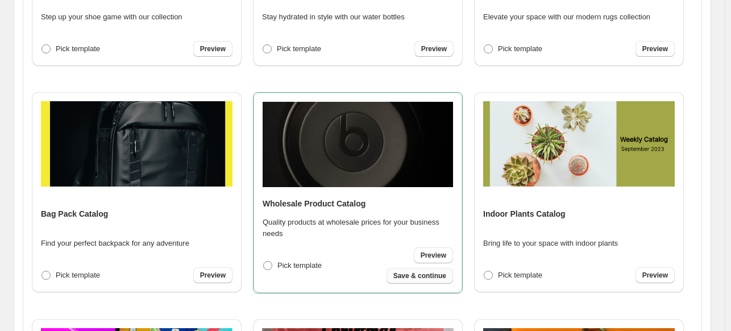
click at [400, 280] on button "Save & continue" at bounding box center [420, 276] width 67 height 16
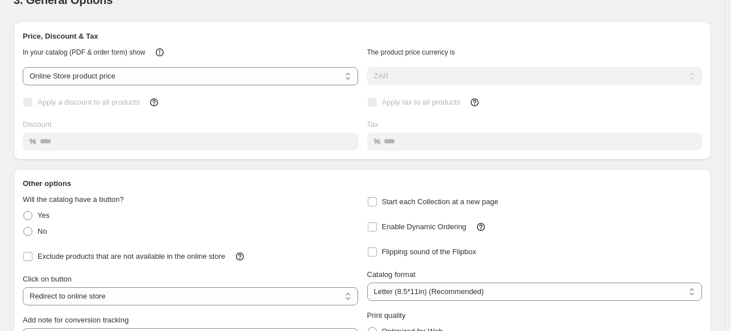
scroll to position [114, 0]
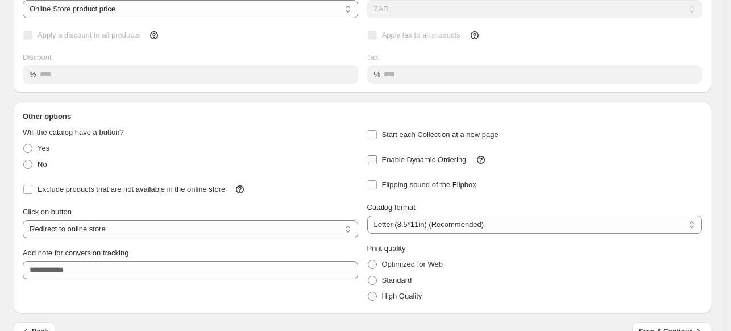
click at [380, 160] on label "Enable Dynamic Ordering" at bounding box center [417, 160] width 100 height 16
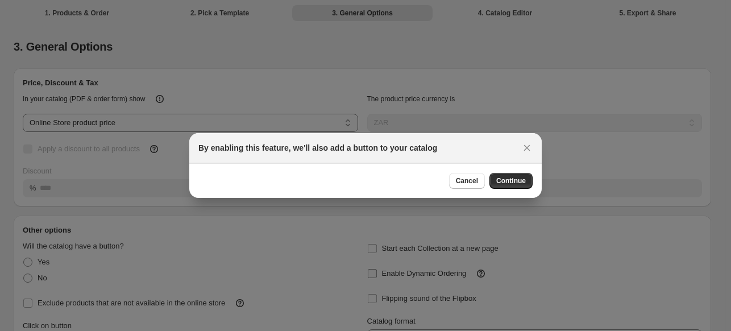
scroll to position [0, 0]
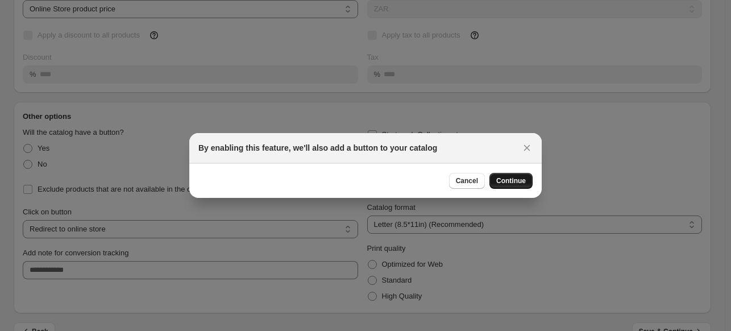
click at [505, 180] on span "Continue" at bounding box center [511, 180] width 30 height 9
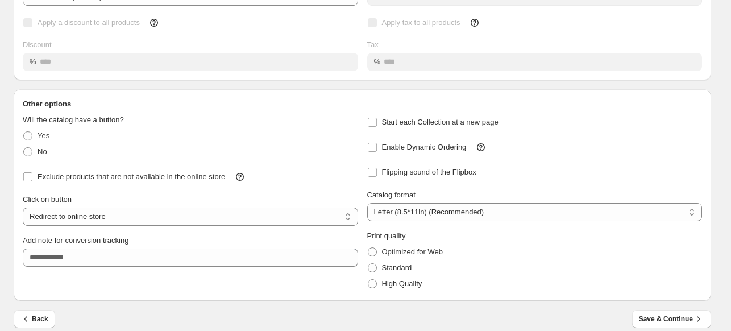
scroll to position [138, 0]
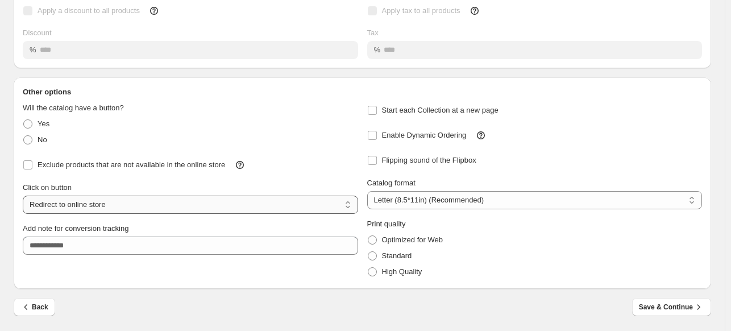
click at [241, 202] on select "**********" at bounding box center [190, 205] width 335 height 18
select select "**********"
click at [23, 196] on select "**********" at bounding box center [190, 205] width 335 height 18
click at [396, 269] on span "High Quality" at bounding box center [402, 271] width 40 height 9
click at [389, 243] on span "Optimized for Web" at bounding box center [412, 239] width 61 height 9
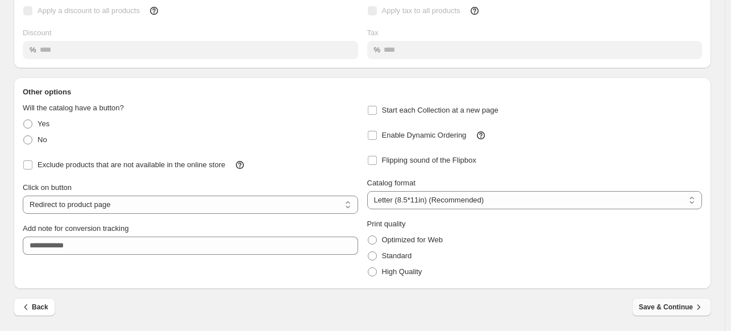
click at [664, 310] on span "Save & Continue" at bounding box center [671, 306] width 65 height 11
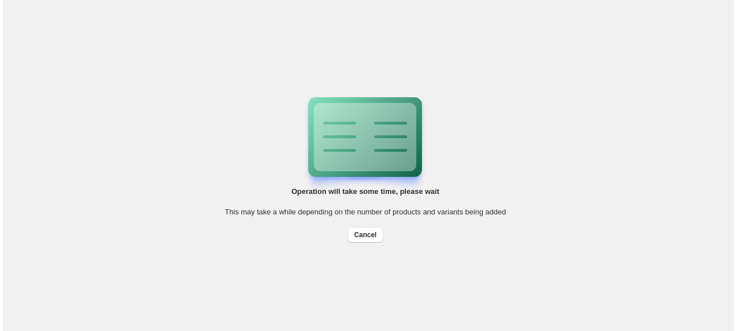
scroll to position [0, 0]
